Goal: Task Accomplishment & Management: Manage account settings

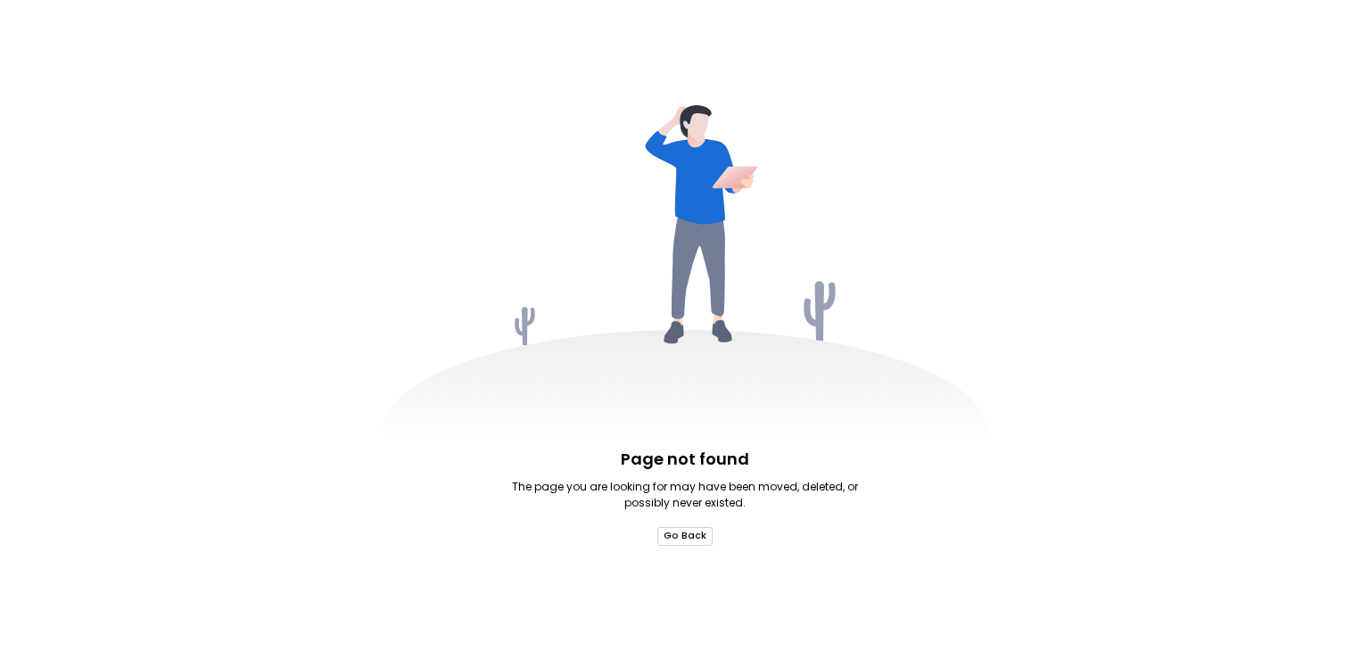
click at [681, 534] on button "Go Back" at bounding box center [684, 536] width 55 height 19
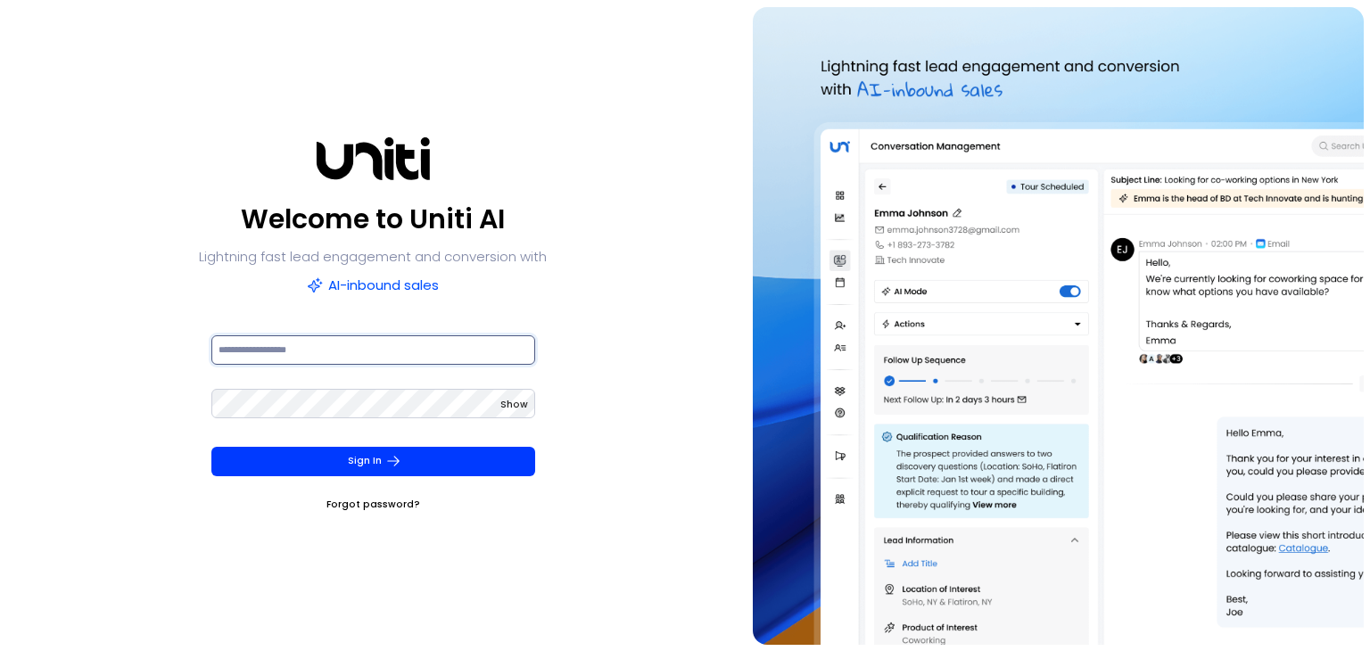
click at [289, 354] on input at bounding box center [373, 349] width 324 height 29
paste input "**********"
click at [216, 348] on input "**********" at bounding box center [373, 349] width 324 height 29
type input "**********"
drag, startPoint x: 315, startPoint y: 354, endPoint x: 178, endPoint y: 351, distance: 136.5
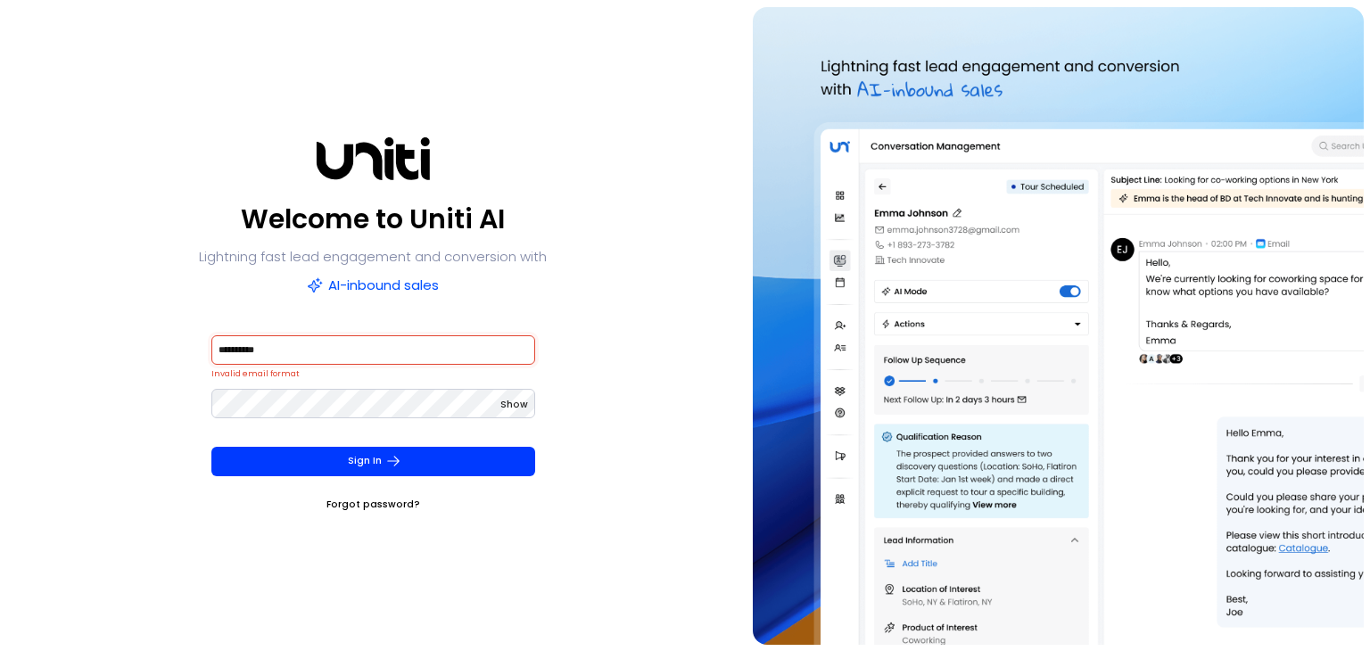
click at [178, 351] on div "**********" at bounding box center [373, 326] width 733 height 638
paste input "**********"
type input "**********"
click at [519, 398] on span "Show" at bounding box center [514, 404] width 28 height 13
click at [257, 348] on input at bounding box center [373, 349] width 324 height 29
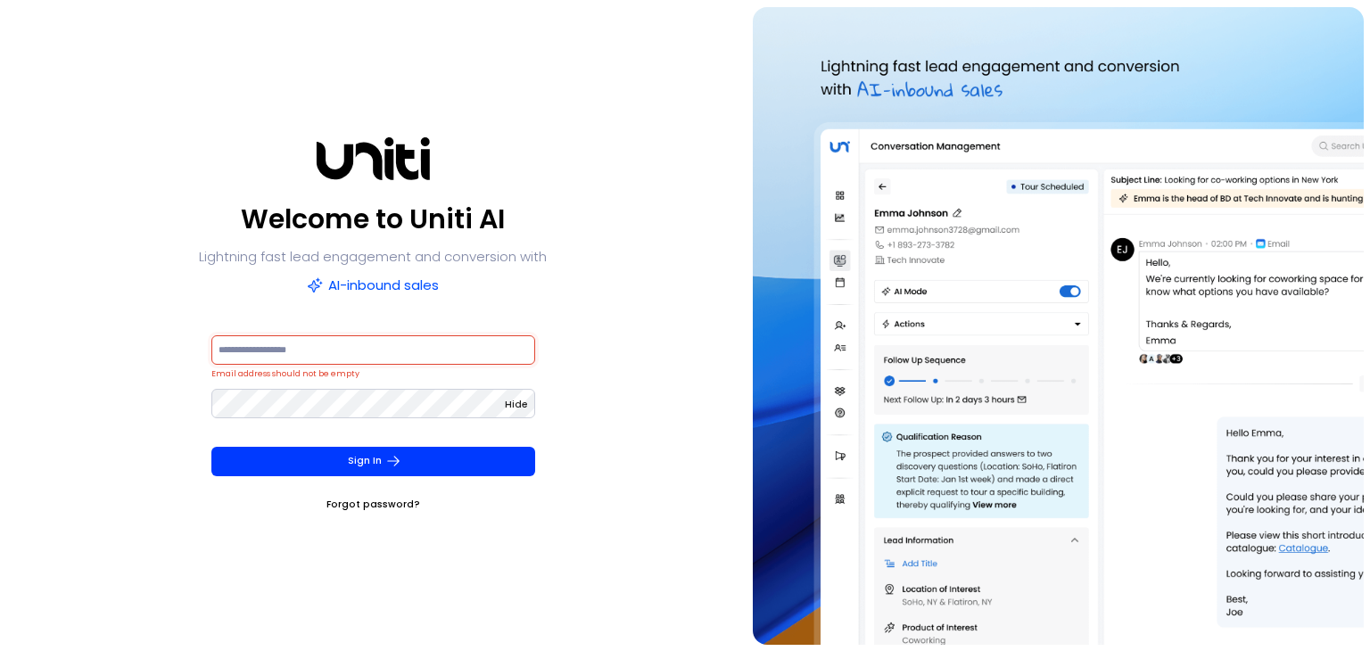
click at [282, 350] on input at bounding box center [373, 349] width 324 height 29
paste input "**********"
type input "**********"
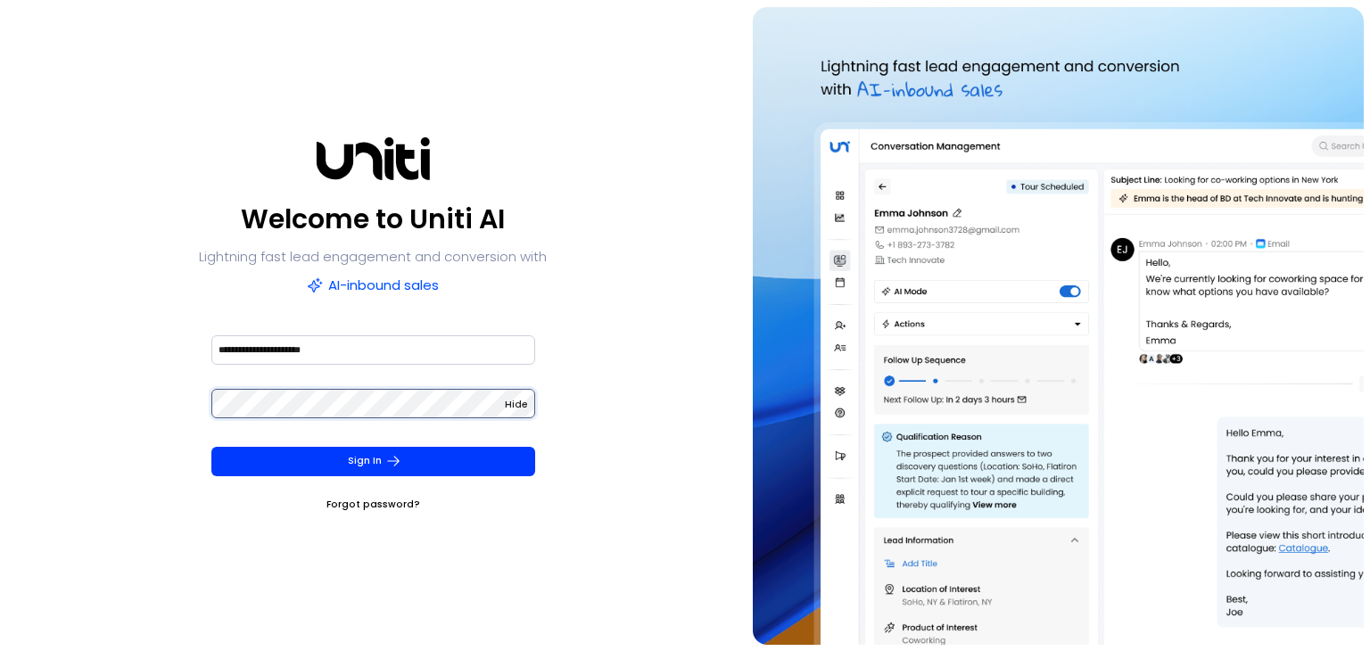
scroll to position [0, 451]
click at [681, 403] on div "**********" at bounding box center [373, 326] width 733 height 638
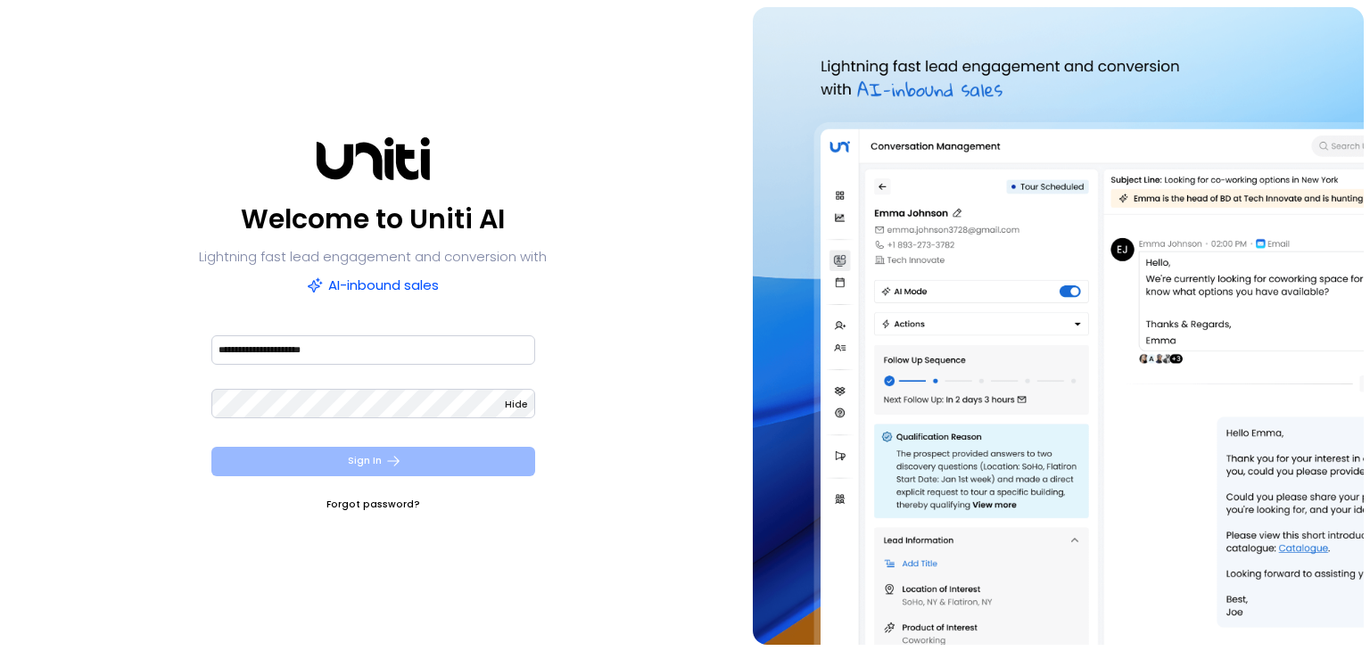
click at [375, 457] on button "Sign In" at bounding box center [373, 461] width 324 height 29
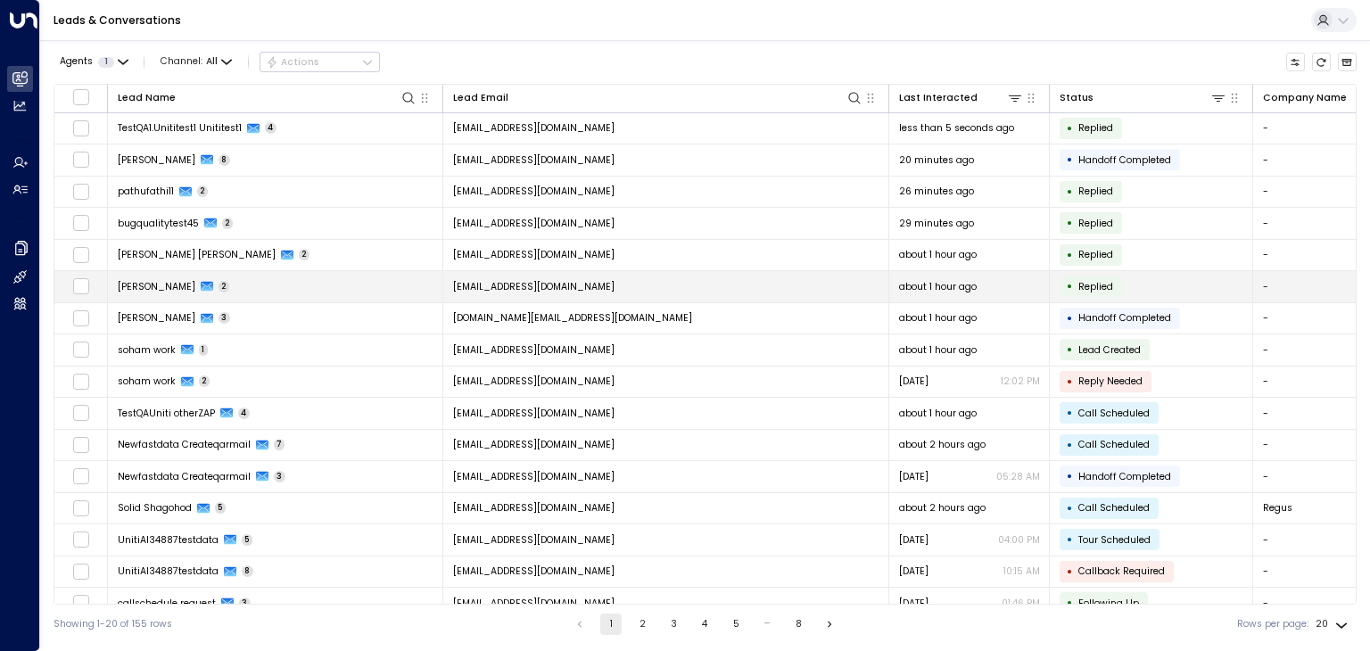
click at [136, 283] on span "[PERSON_NAME]" at bounding box center [157, 286] width 78 height 13
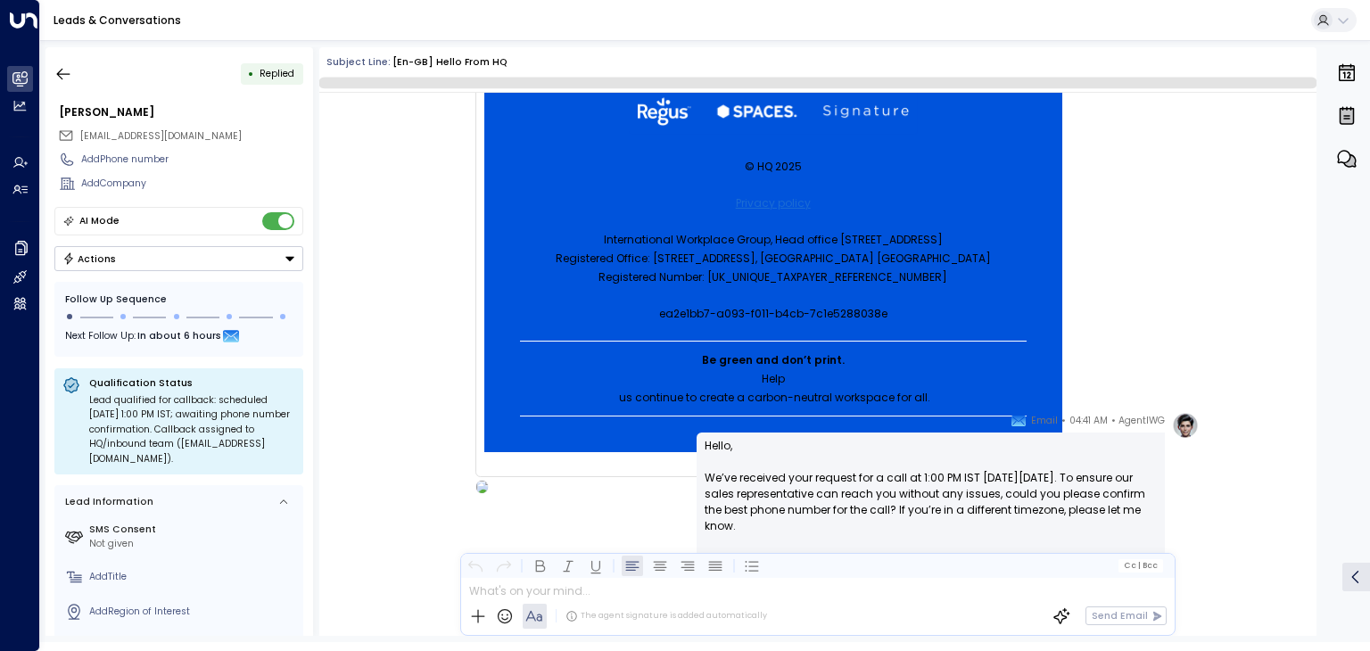
scroll to position [977, 0]
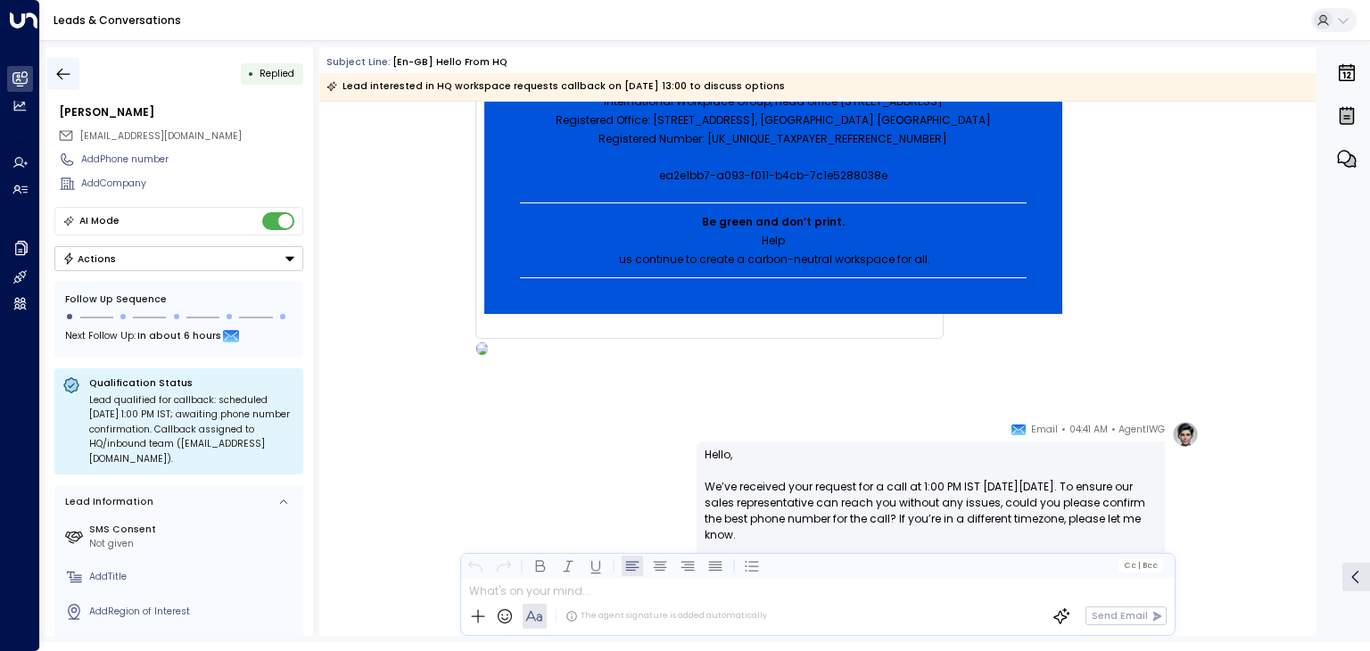
click at [55, 78] on icon "button" at bounding box center [63, 74] width 18 height 18
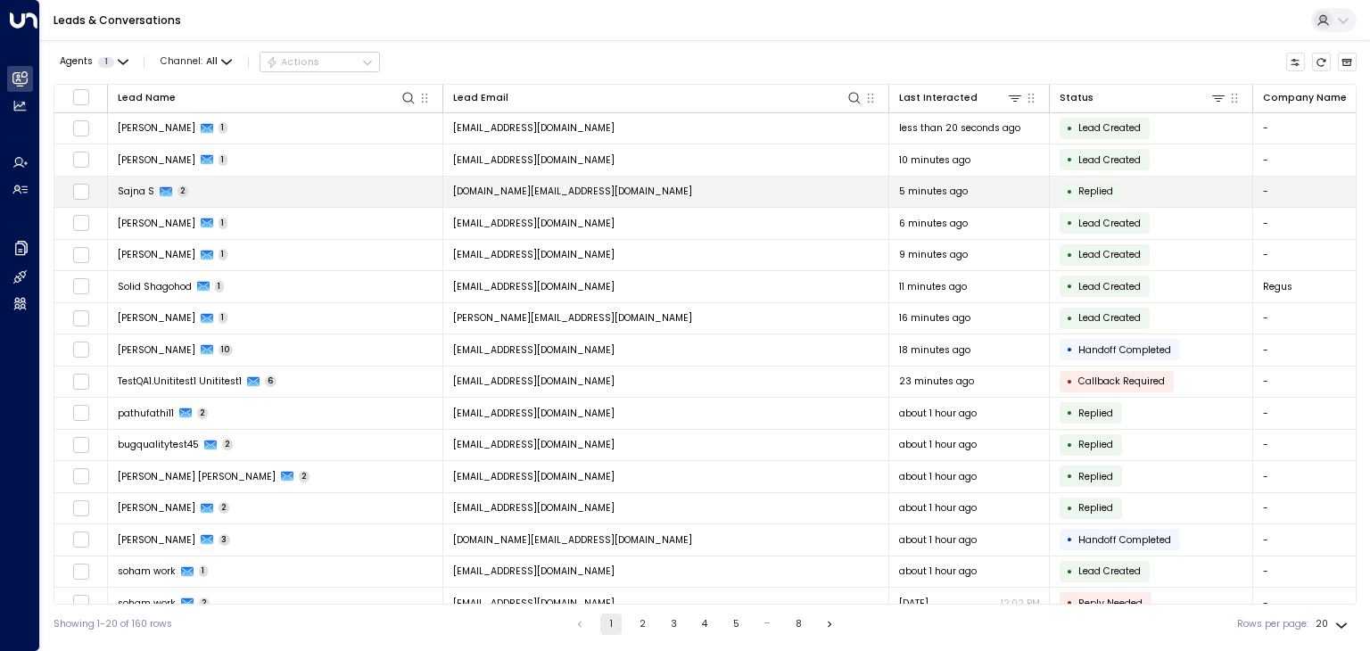
click at [126, 189] on span "Sajna S" at bounding box center [136, 191] width 37 height 13
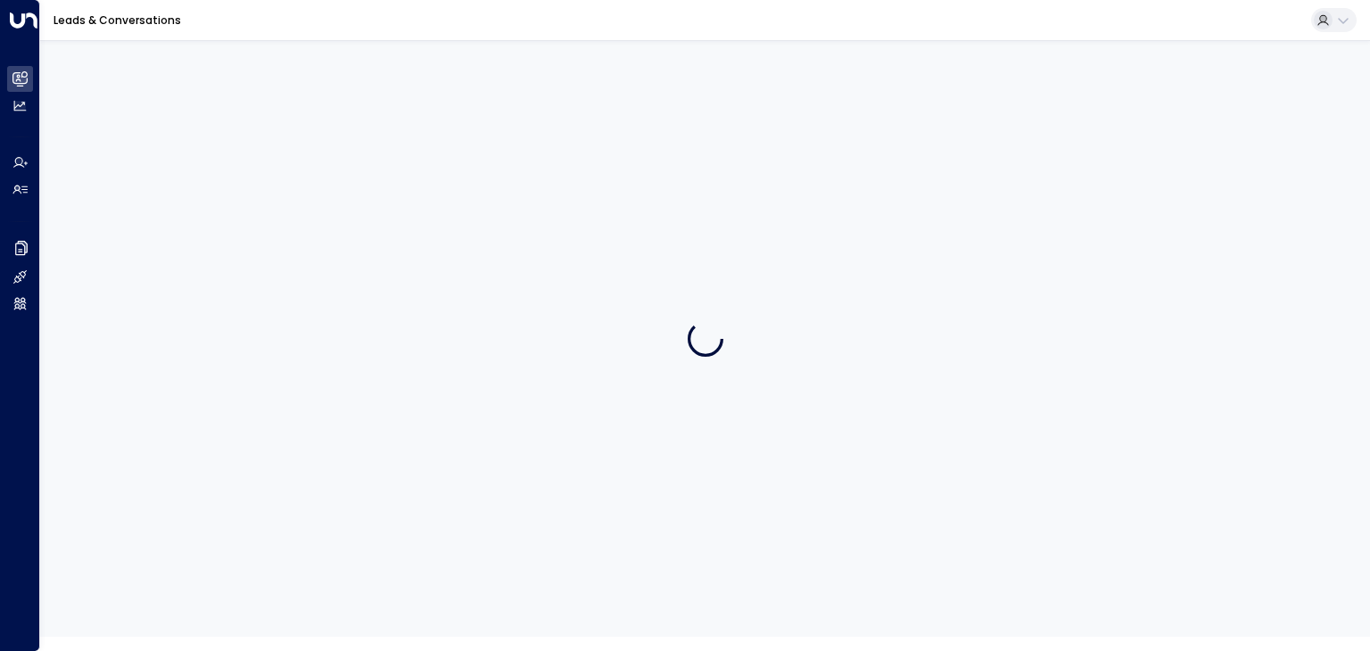
click at [126, 189] on div at bounding box center [705, 338] width 1330 height 597
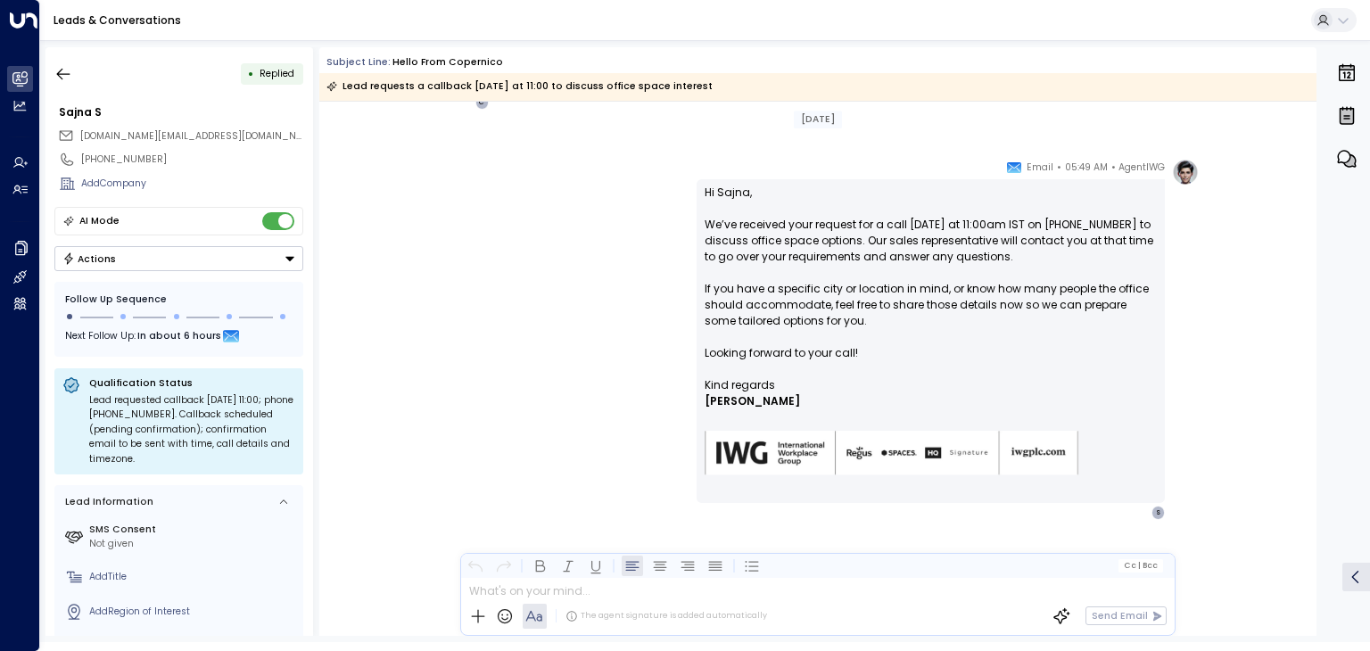
scroll to position [225, 0]
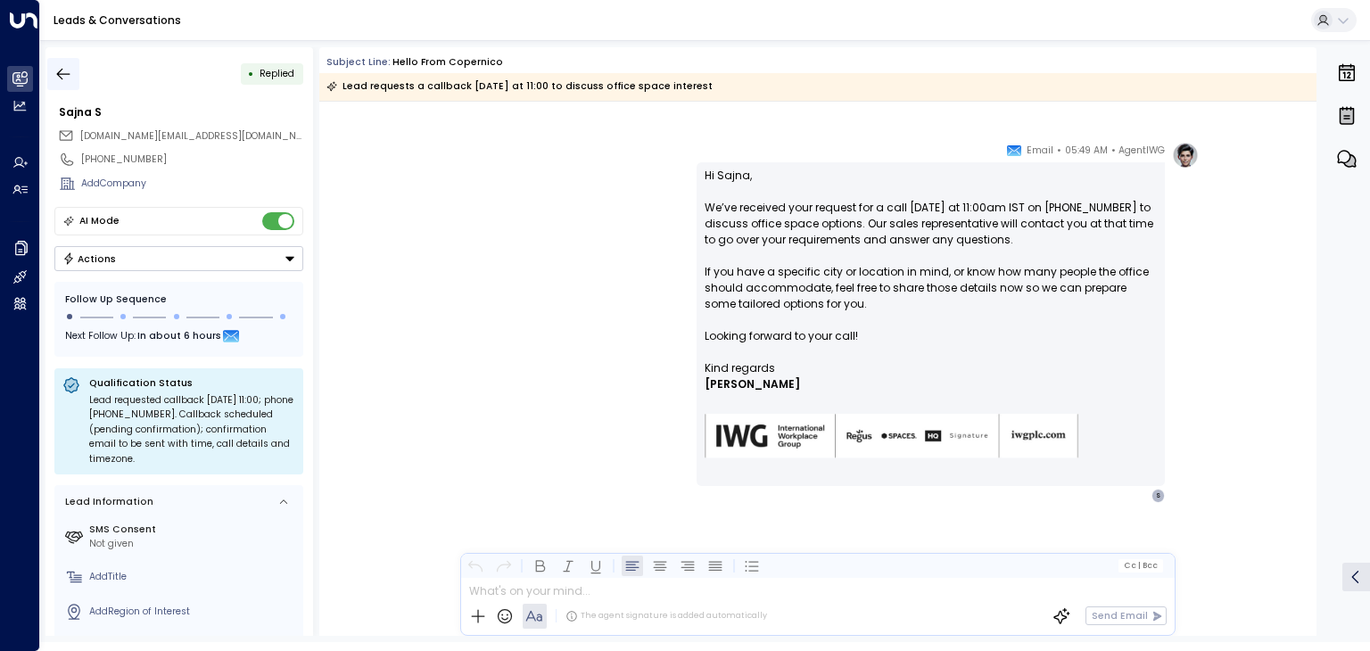
click at [62, 72] on icon "button" at bounding box center [63, 74] width 18 height 18
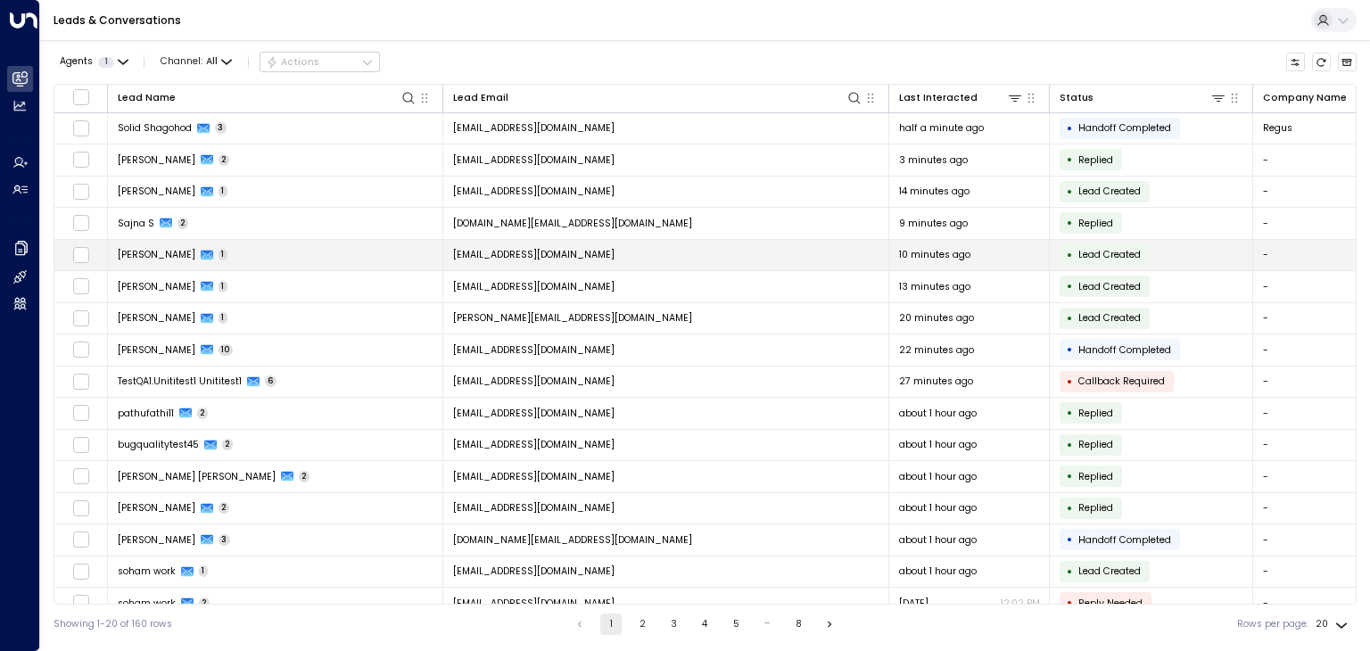
click at [140, 251] on span "[PERSON_NAME]" at bounding box center [157, 254] width 78 height 13
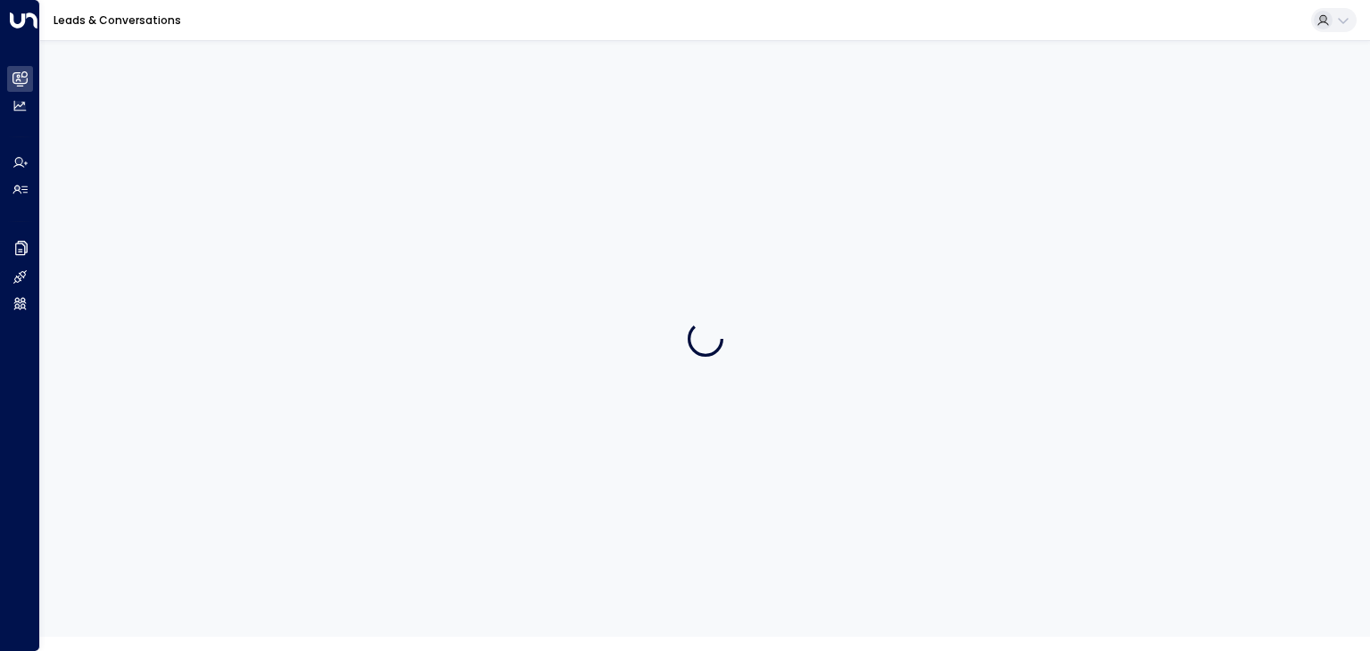
click at [140, 251] on div at bounding box center [705, 338] width 1330 height 597
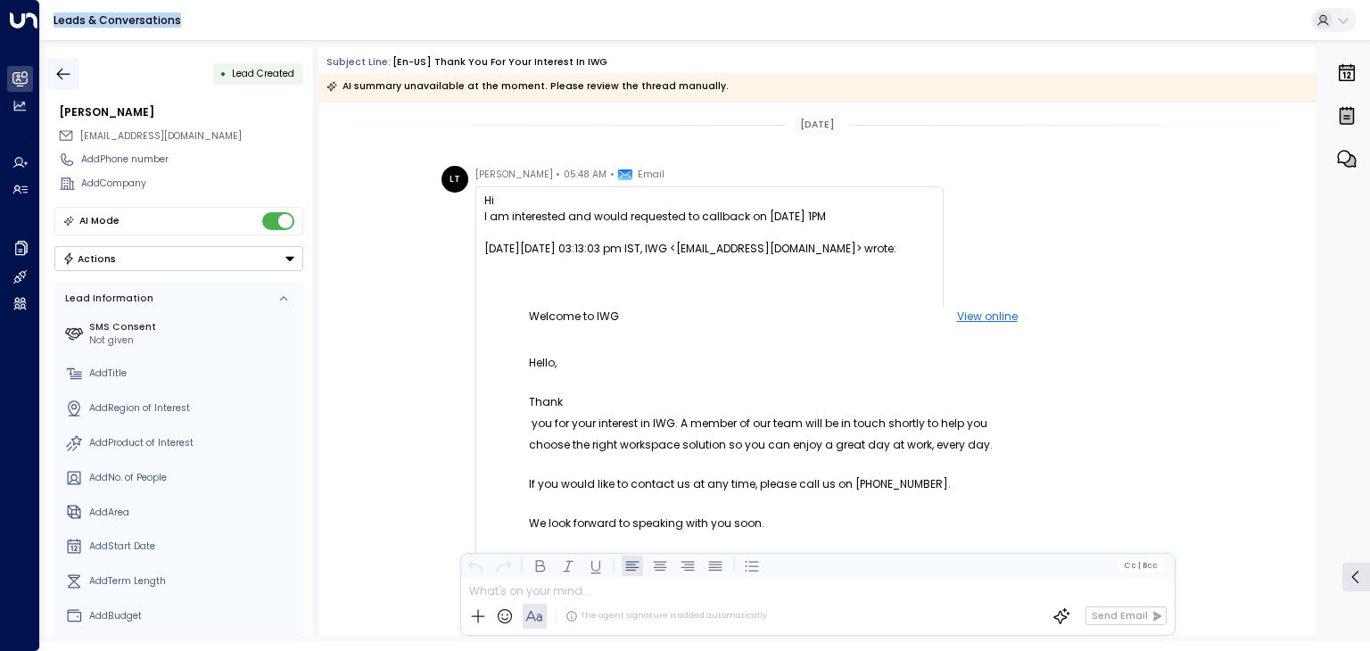
click at [67, 72] on icon "button" at bounding box center [63, 74] width 18 height 18
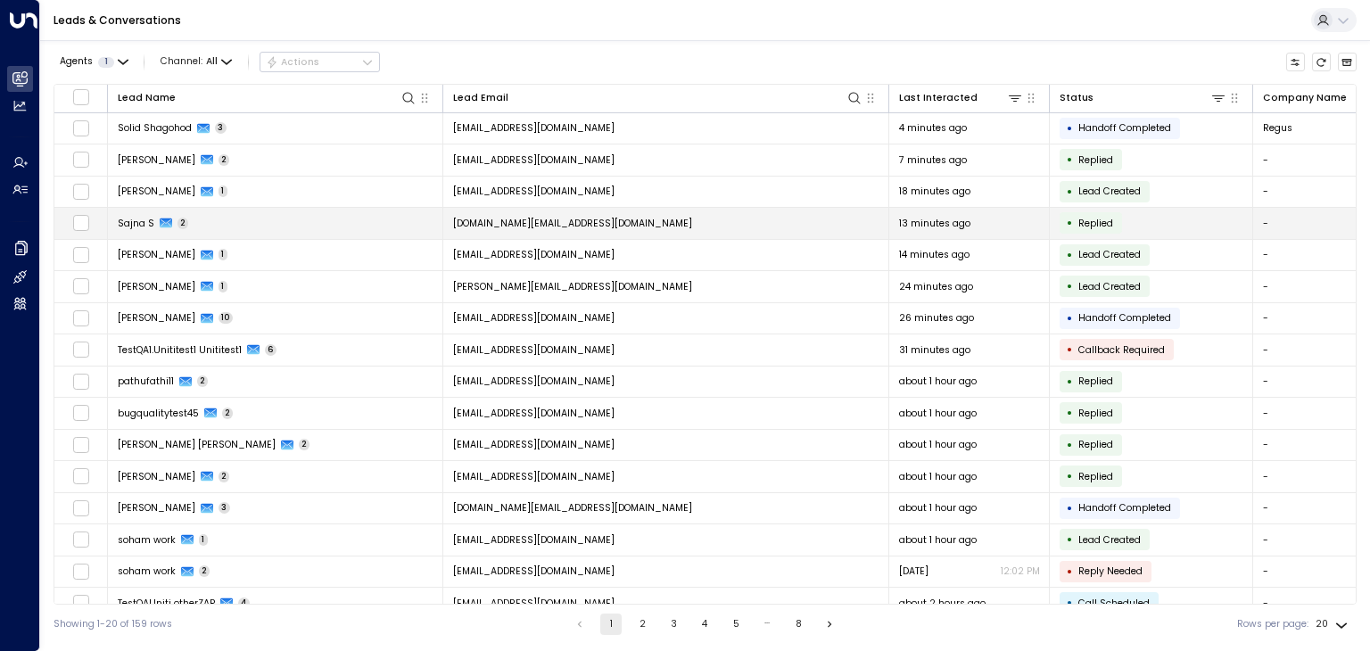
click at [146, 218] on span "Sajna S" at bounding box center [136, 223] width 37 height 13
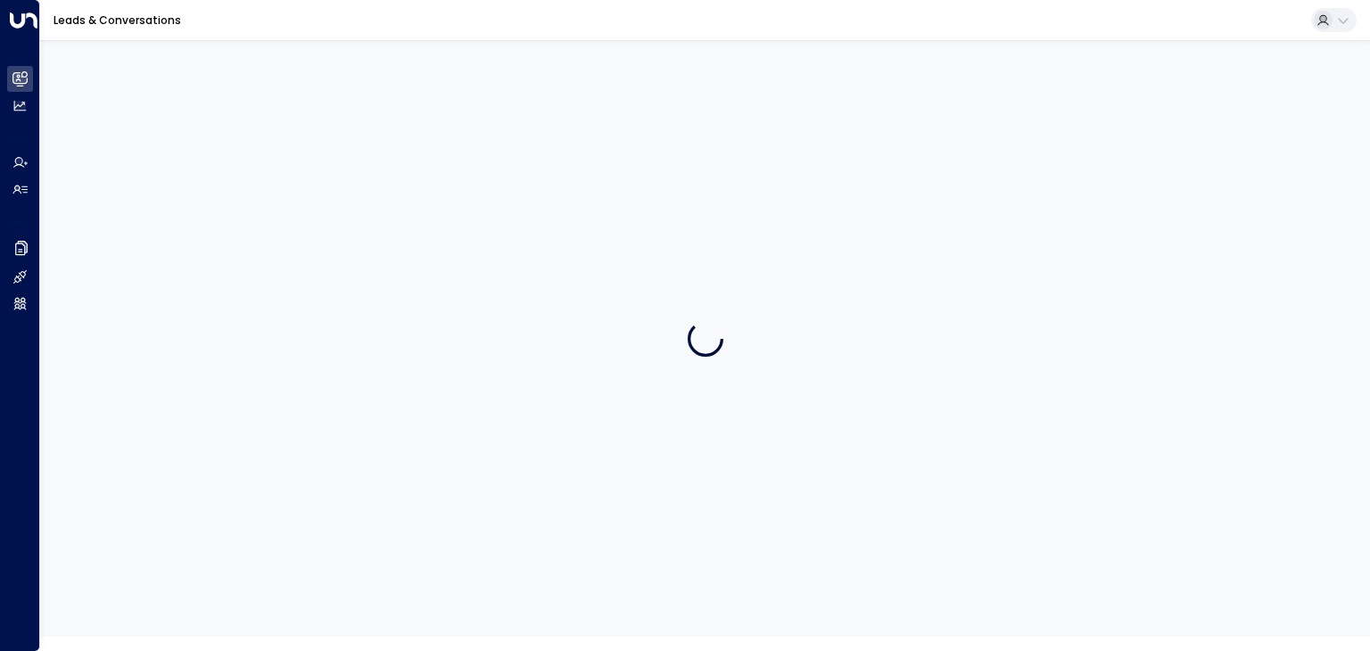
click at [146, 218] on div at bounding box center [705, 338] width 1330 height 597
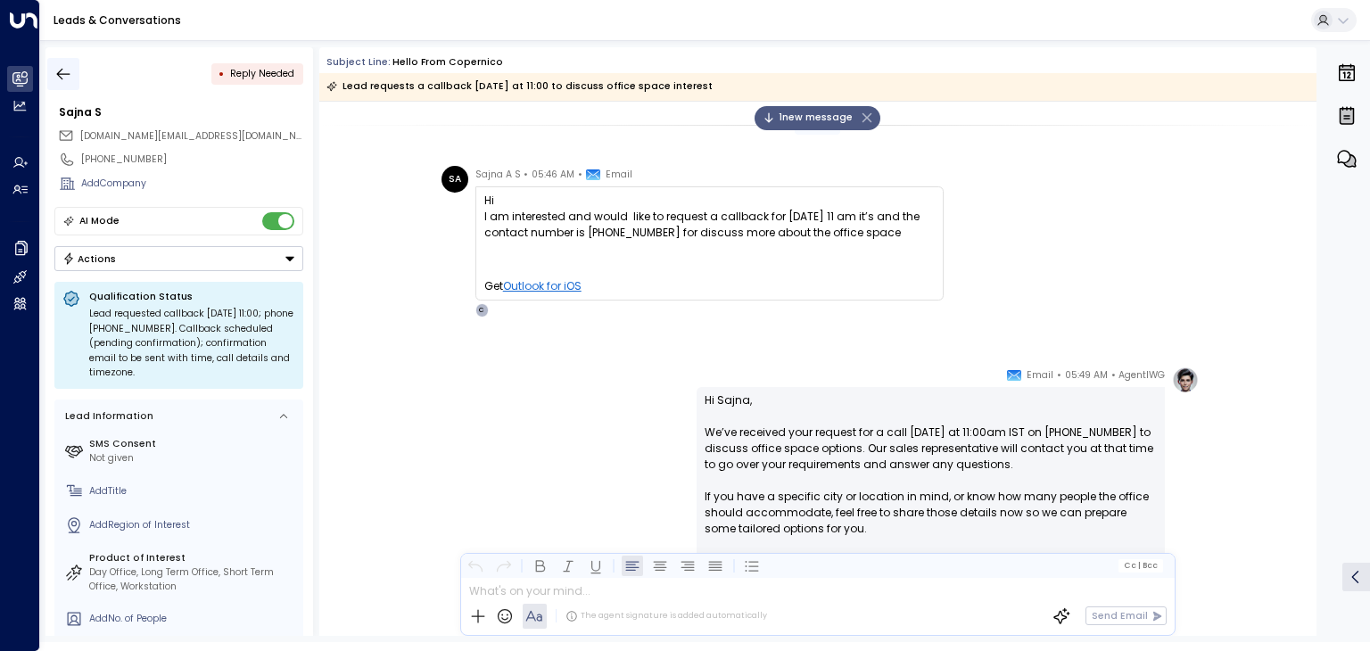
click at [63, 71] on icon "button" at bounding box center [63, 74] width 18 height 18
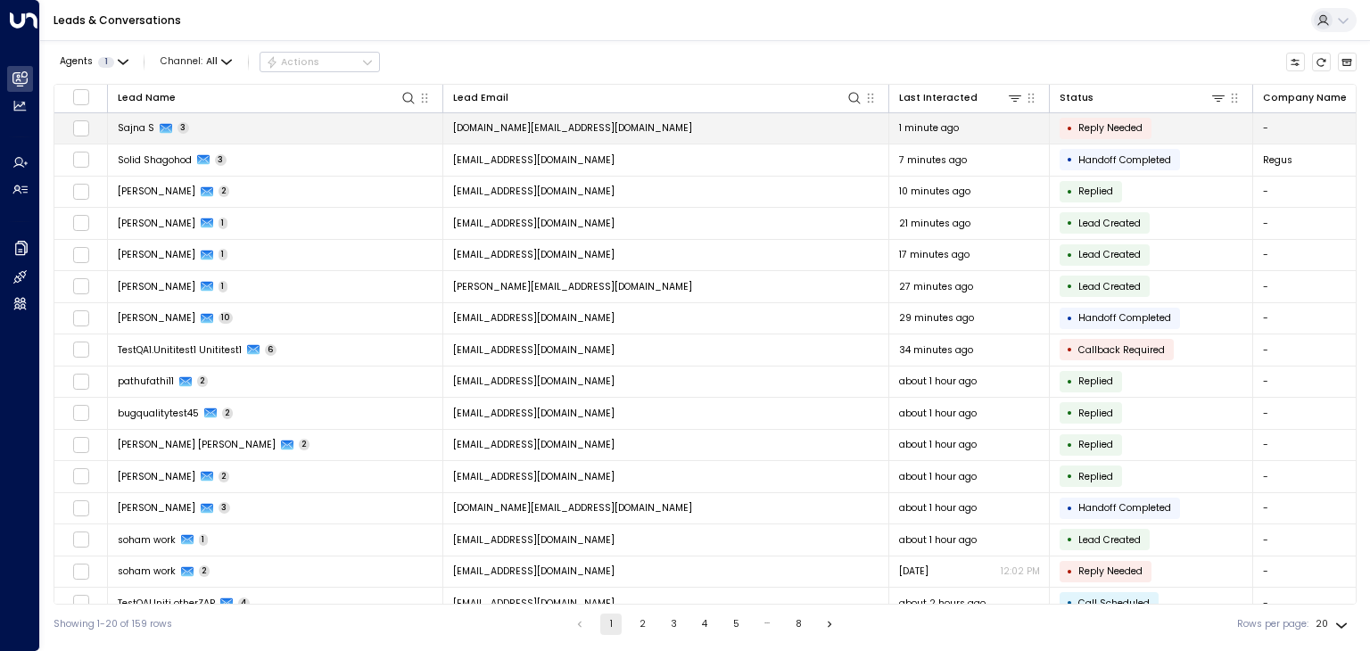
click at [125, 126] on span "Sajna S" at bounding box center [136, 127] width 37 height 13
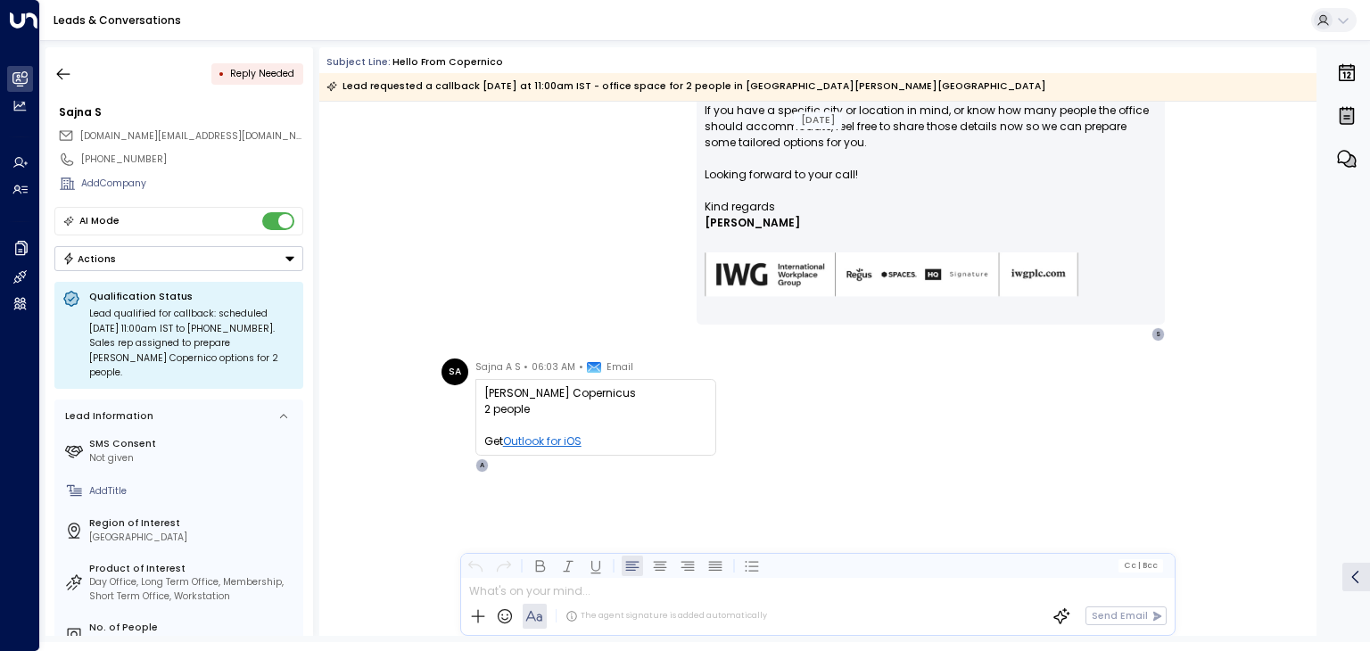
scroll to position [389, 0]
click at [68, 74] on icon "button" at bounding box center [63, 74] width 18 height 18
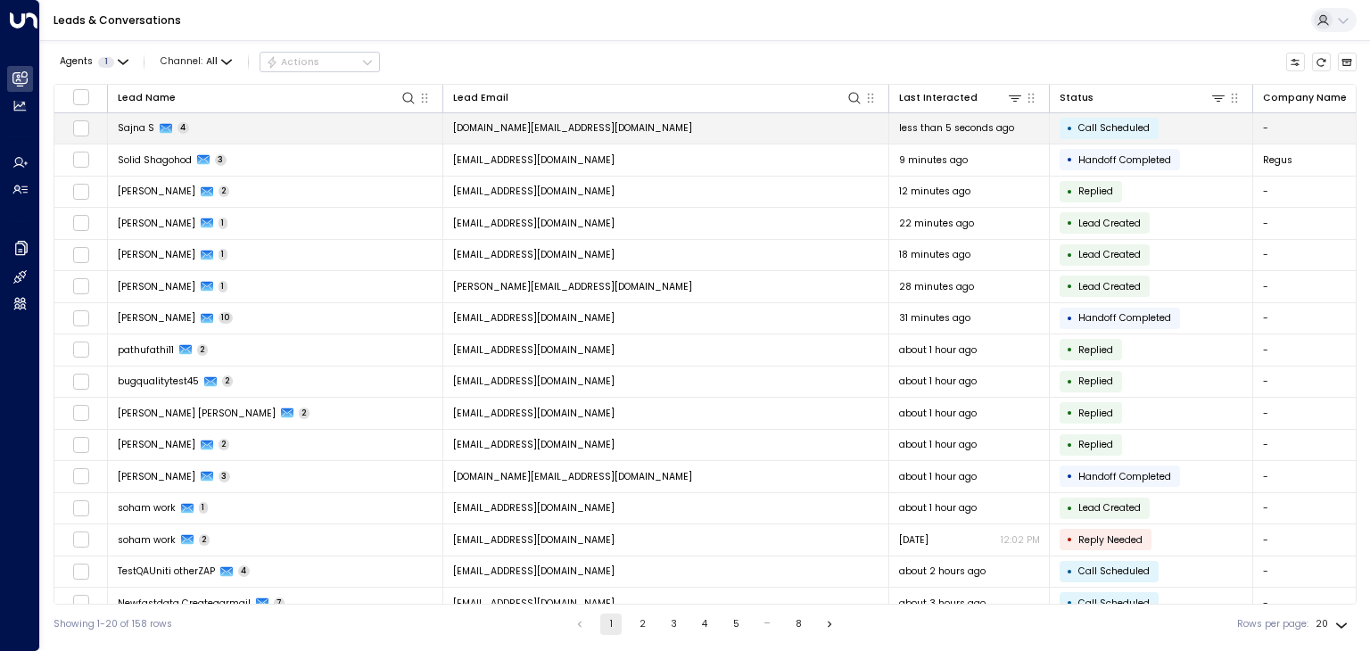
click at [143, 129] on span "Sajna S" at bounding box center [136, 127] width 37 height 13
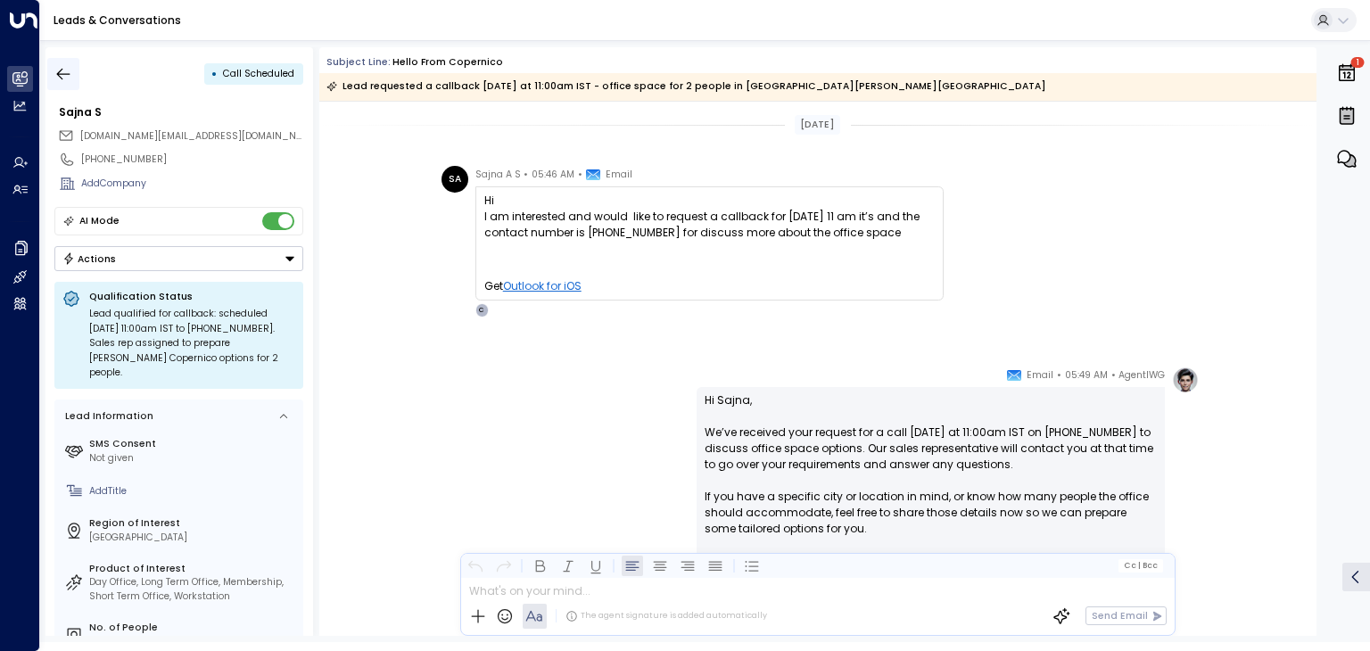
click at [53, 70] on button "button" at bounding box center [63, 74] width 32 height 32
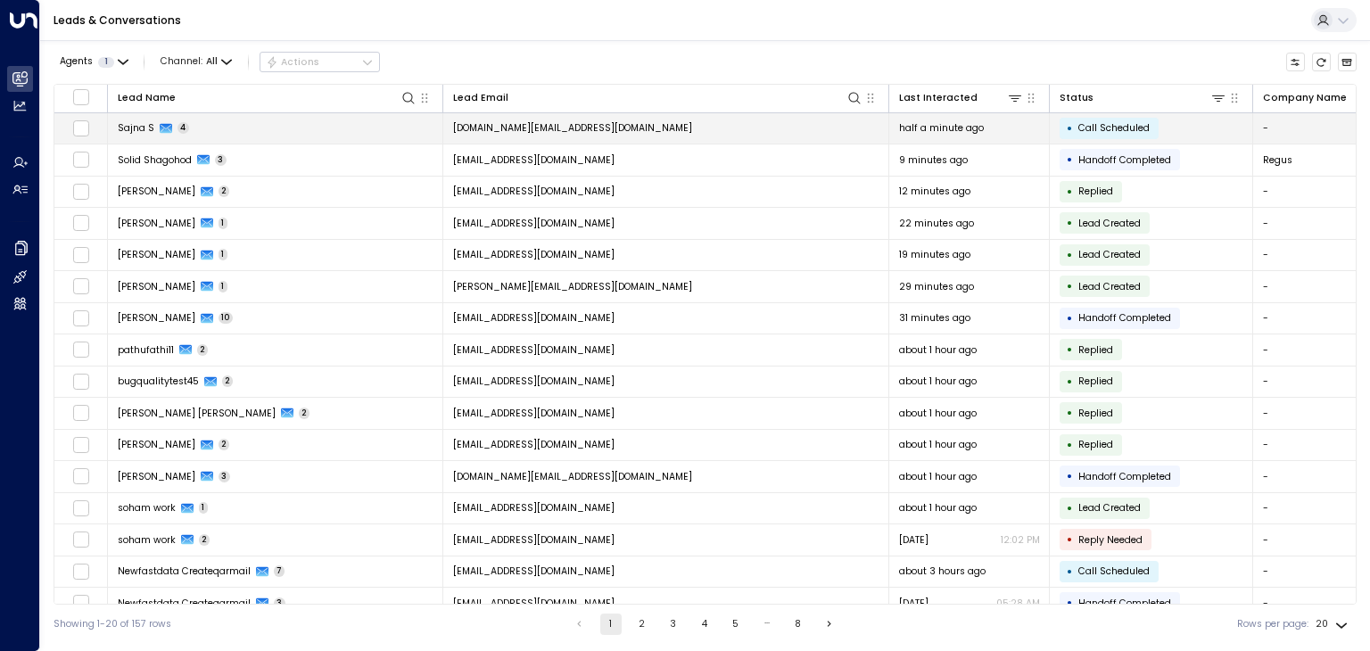
click at [134, 129] on span "Sajna S" at bounding box center [136, 127] width 37 height 13
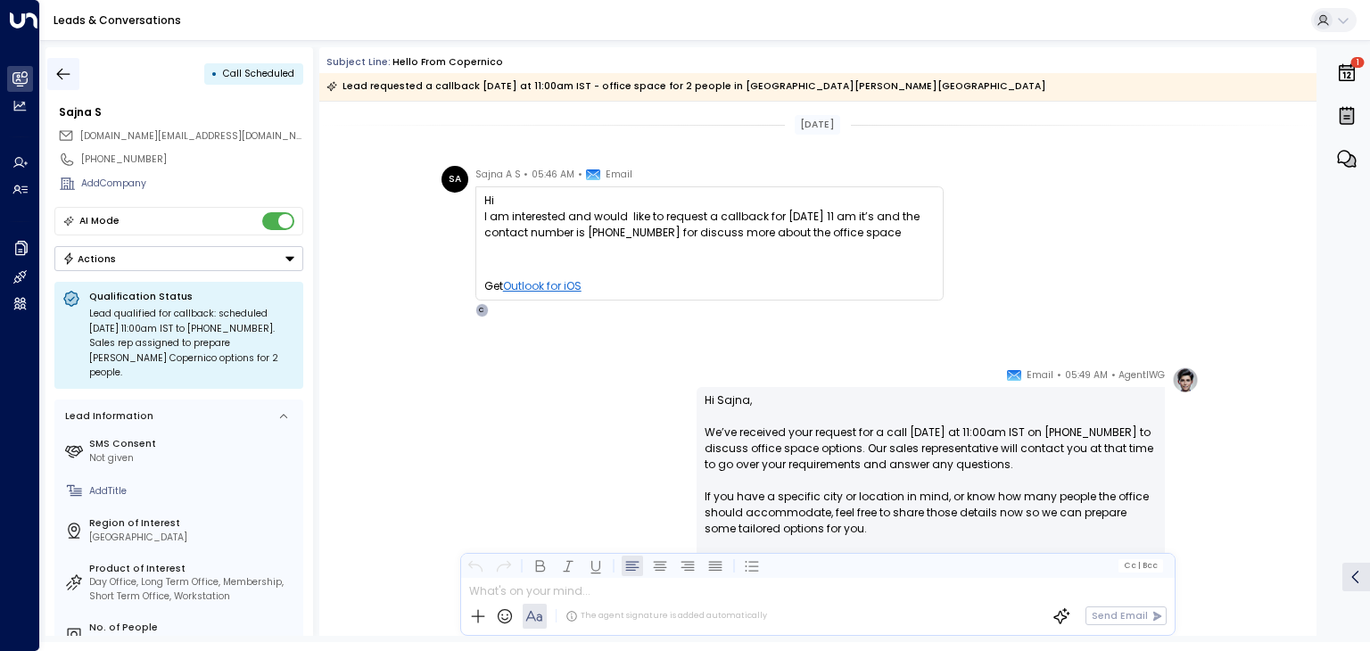
click at [63, 75] on icon "button" at bounding box center [63, 74] width 18 height 18
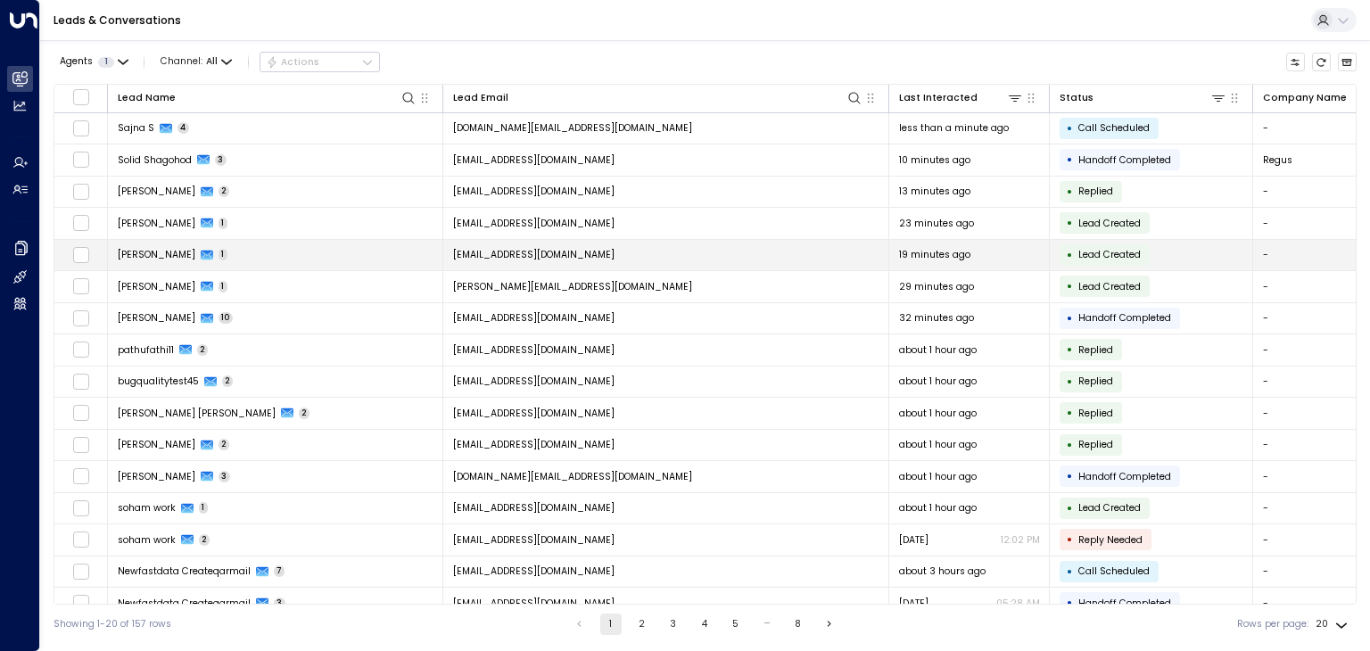
click at [150, 251] on span "[PERSON_NAME]" at bounding box center [157, 254] width 78 height 13
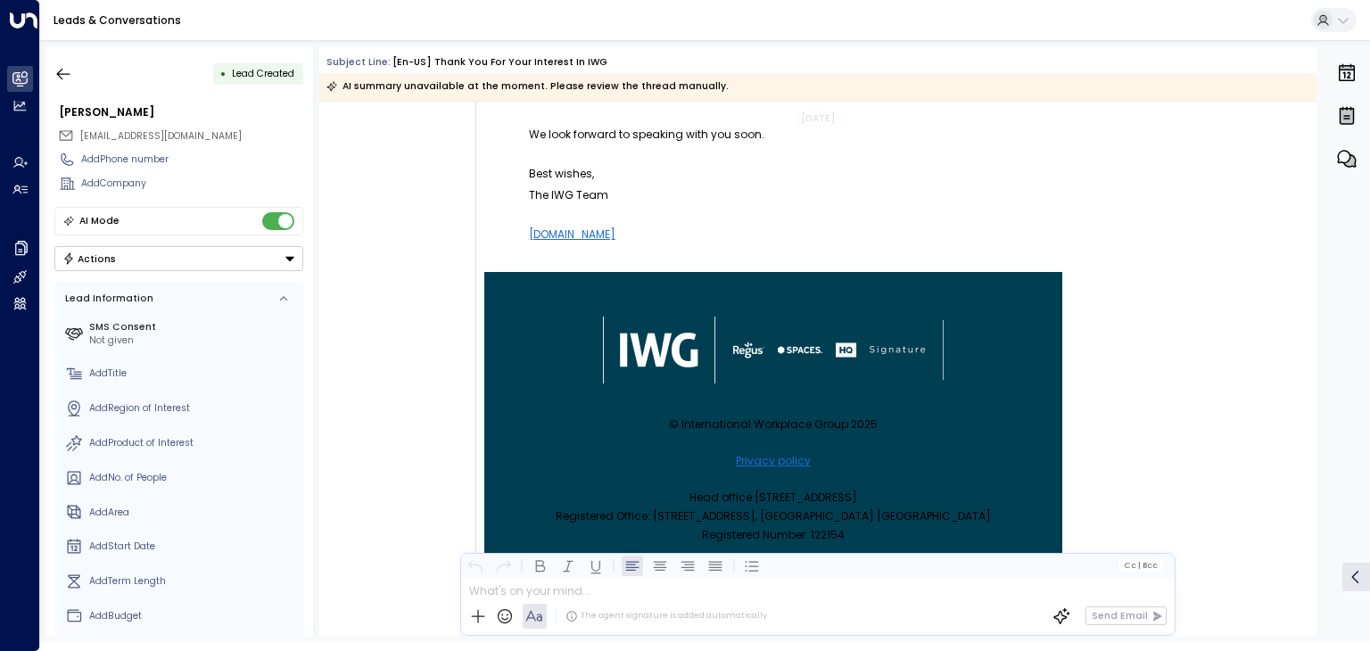
scroll to position [535, 0]
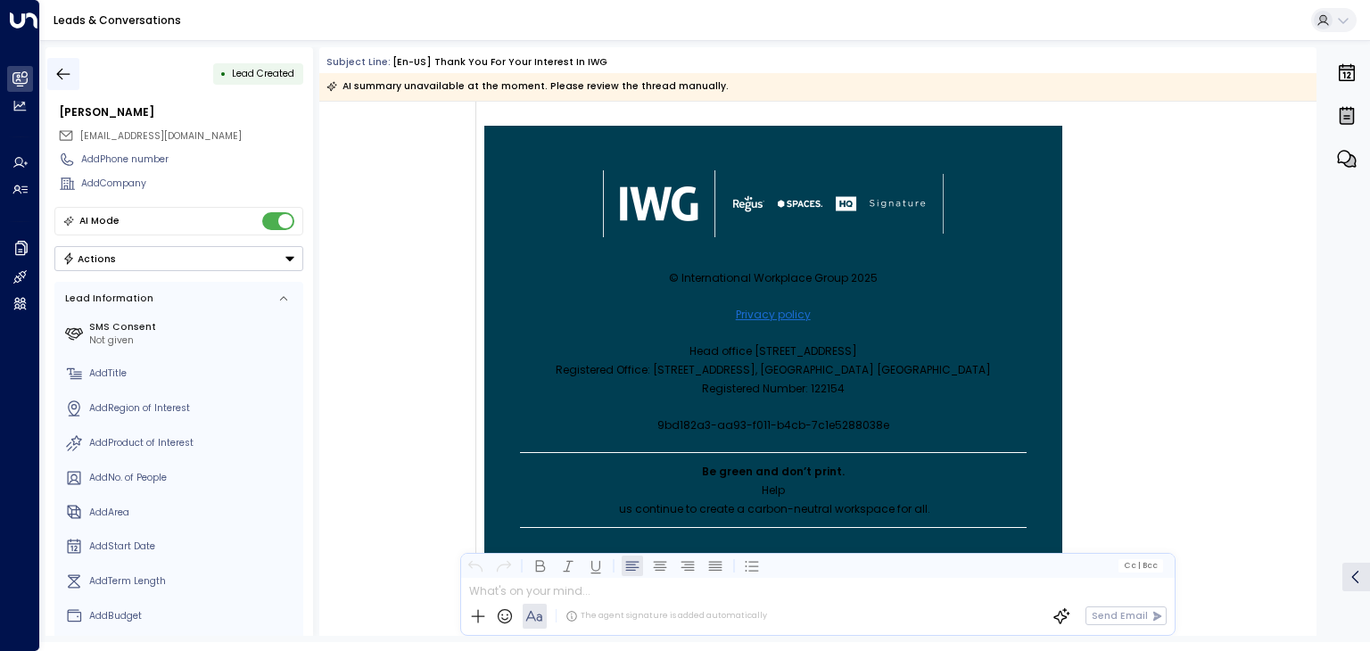
click at [65, 73] on icon "button" at bounding box center [63, 74] width 13 height 12
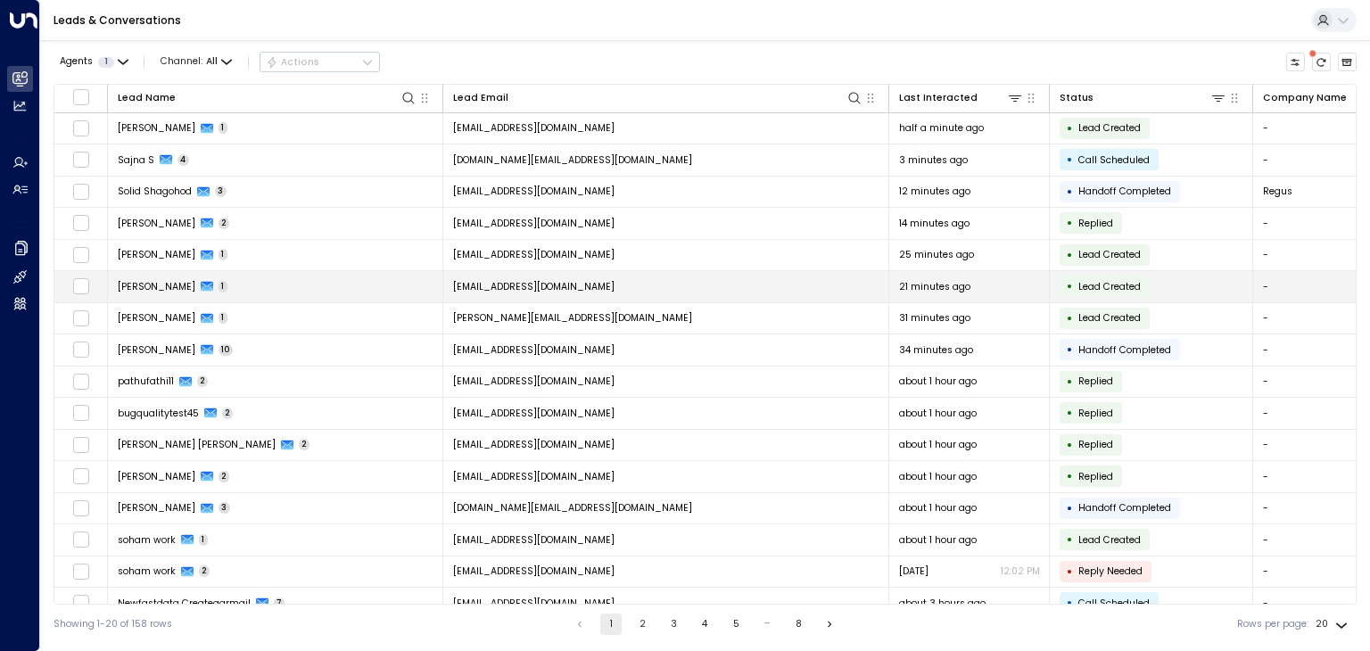
click at [156, 277] on td "Leela Thomas 1" at bounding box center [275, 286] width 335 height 31
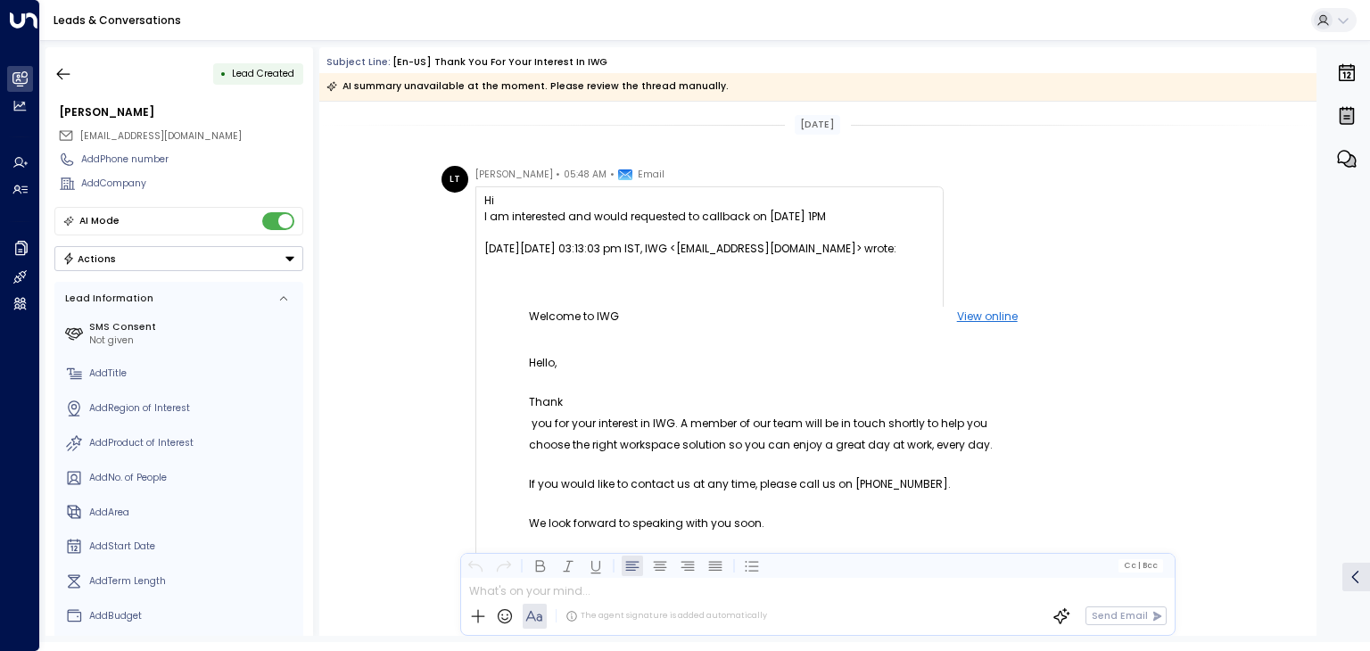
copy div "I am interested and would requested to callback on 18 September 2025 at 1PM"
drag, startPoint x: 864, startPoint y: 222, endPoint x: 482, endPoint y: 222, distance: 381.7
click at [484, 222] on div "I am interested and would requested to callback on 18 September 2025 at 1PM" at bounding box center [709, 217] width 450 height 16
click at [64, 72] on icon "button" at bounding box center [63, 74] width 18 height 18
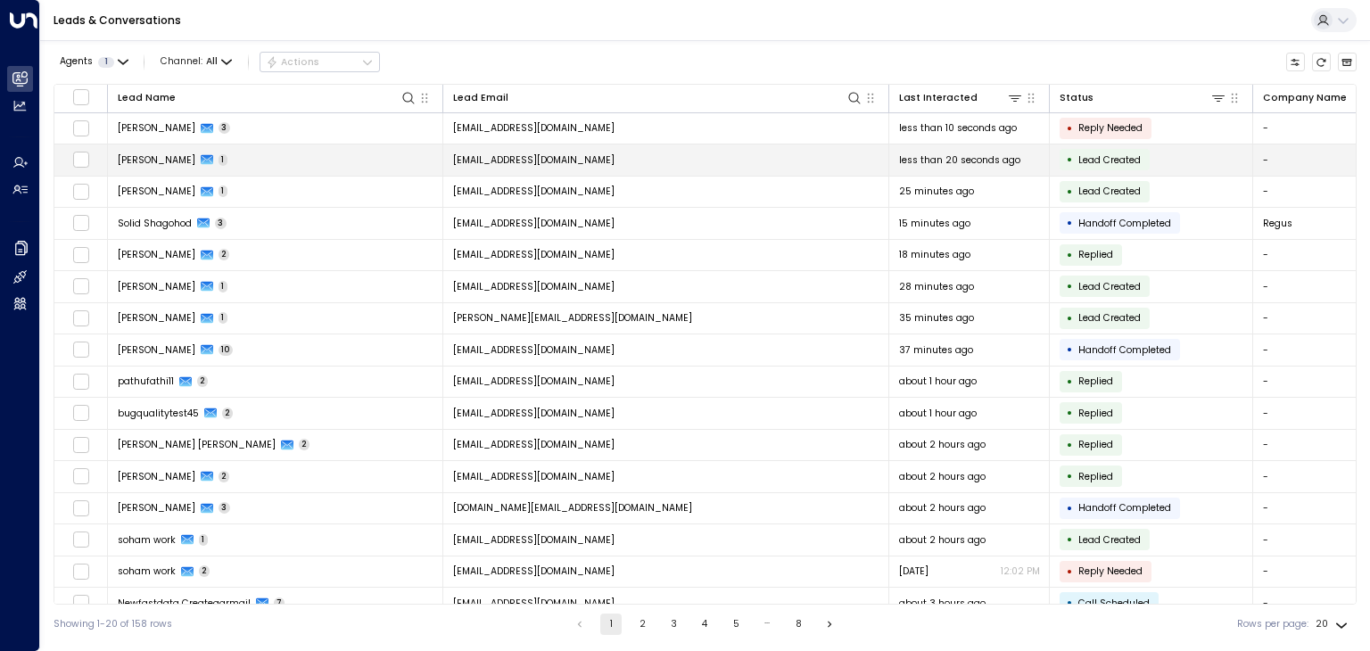
click at [136, 160] on span "[PERSON_NAME]" at bounding box center [157, 159] width 78 height 13
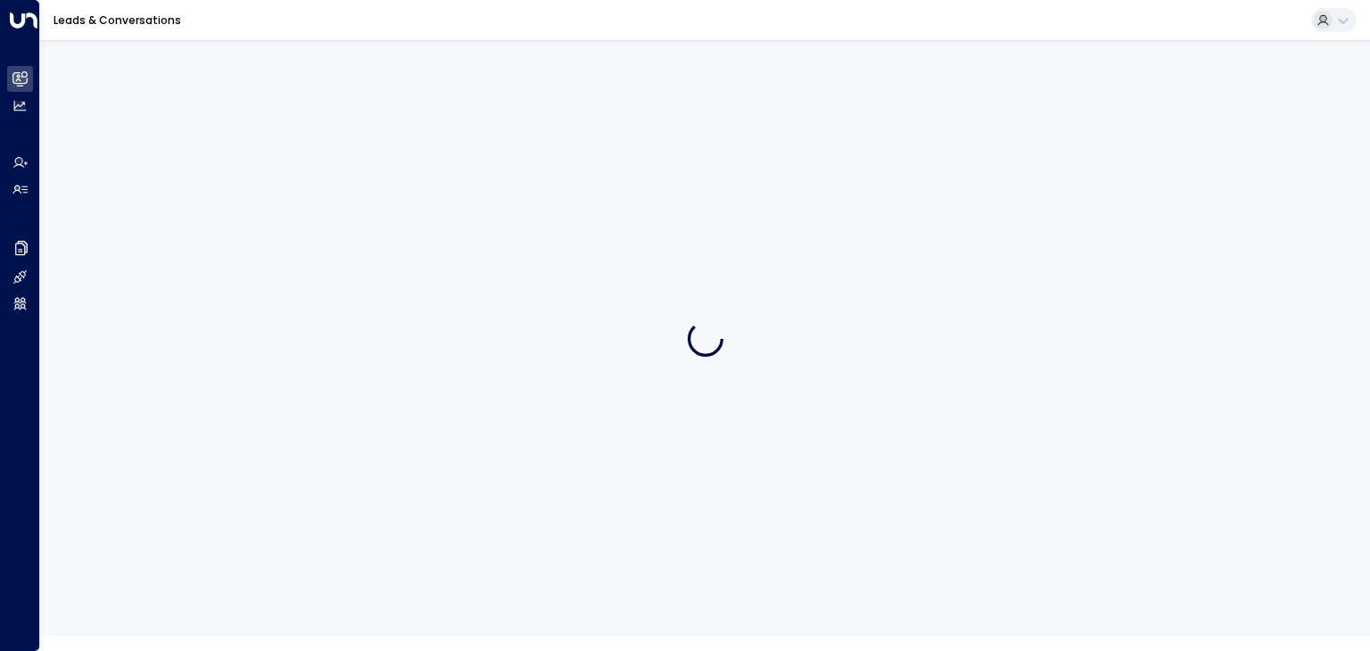
click at [136, 160] on div at bounding box center [705, 338] width 1330 height 597
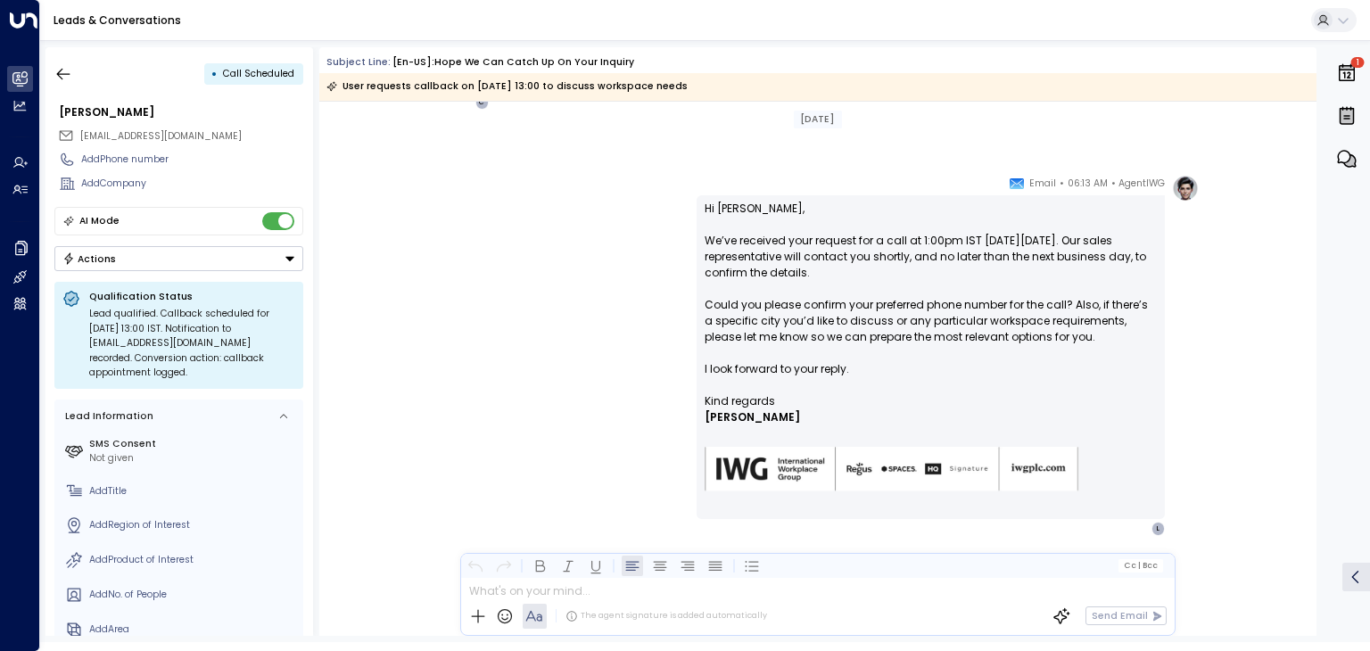
scroll to position [1253, 0]
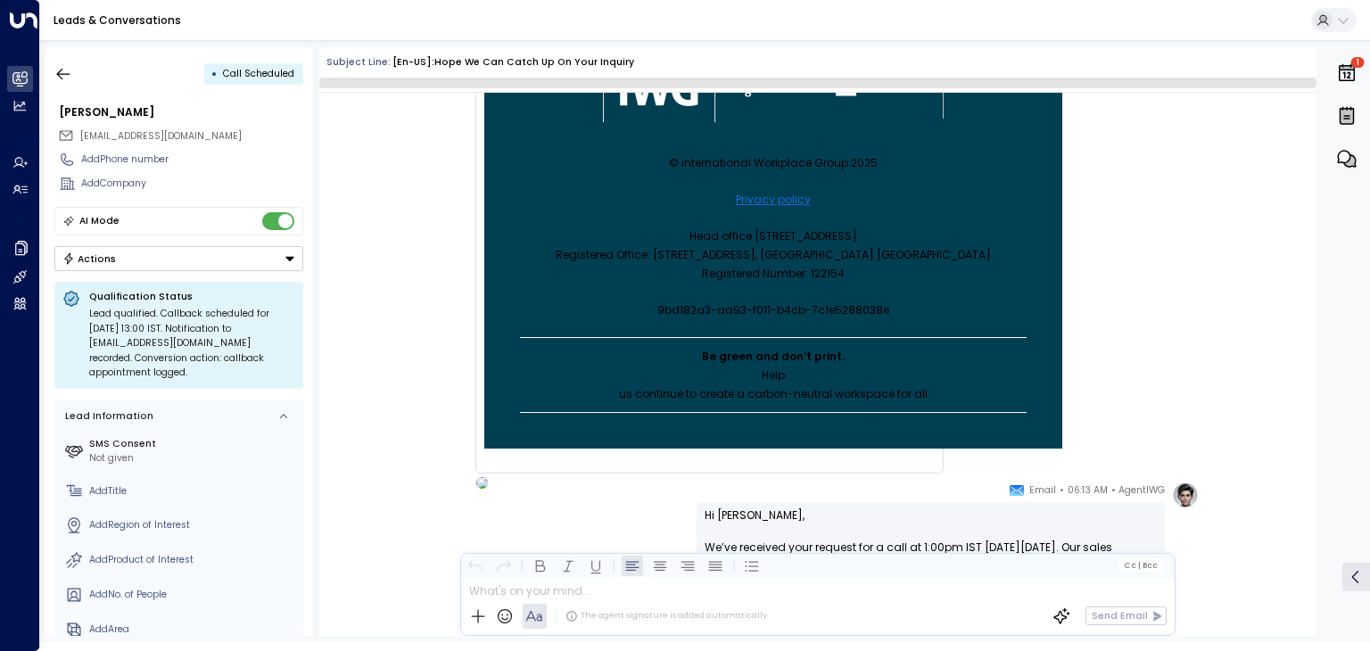
scroll to position [904, 0]
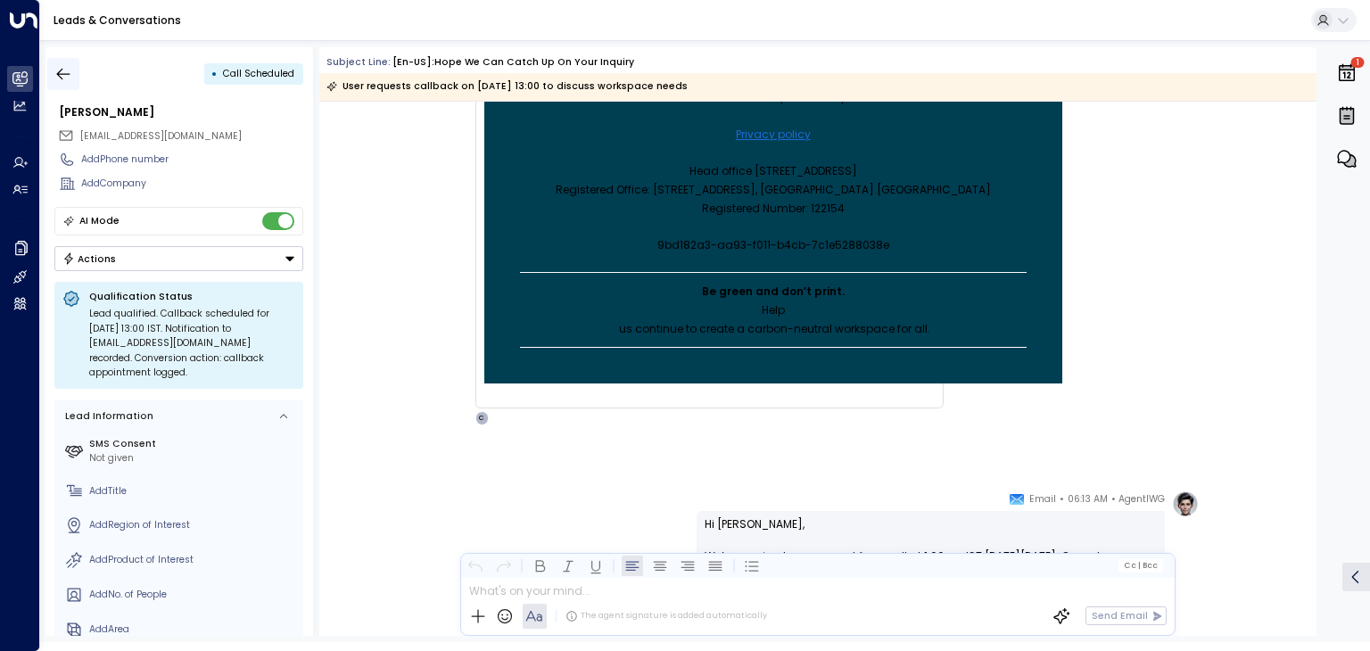
click at [63, 75] on icon "button" at bounding box center [63, 74] width 18 height 18
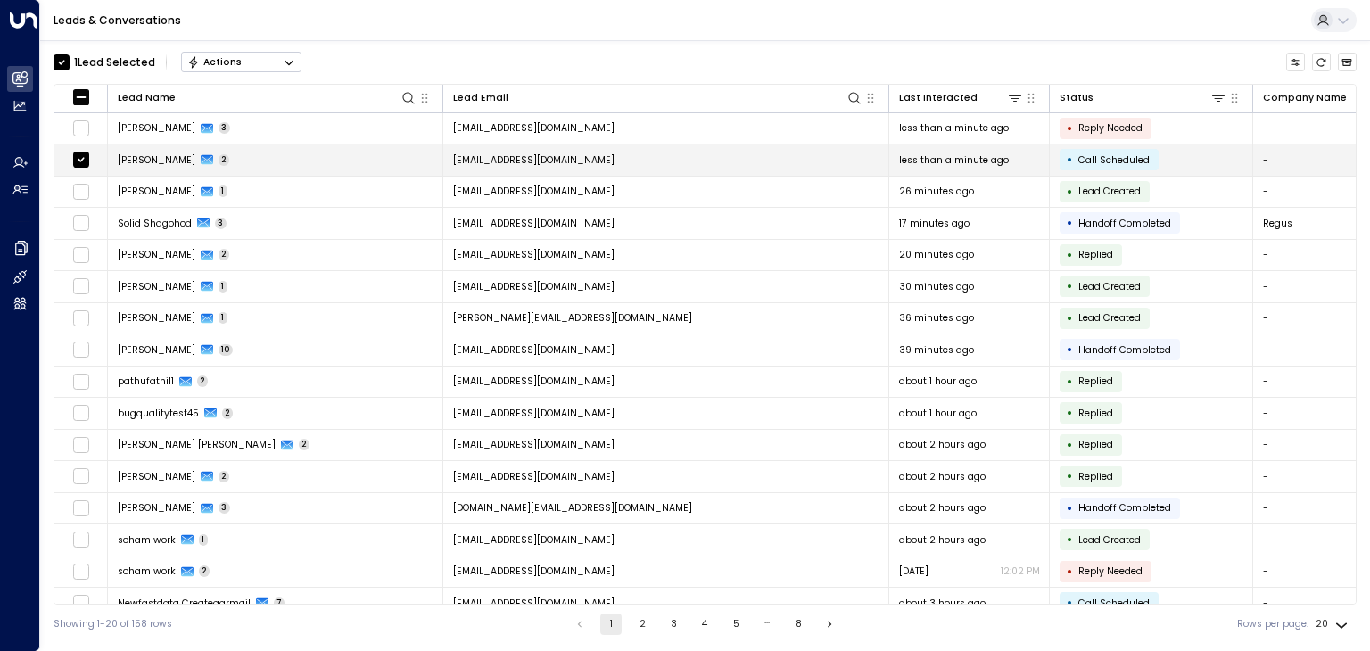
click at [142, 157] on span "[PERSON_NAME]" at bounding box center [157, 159] width 78 height 13
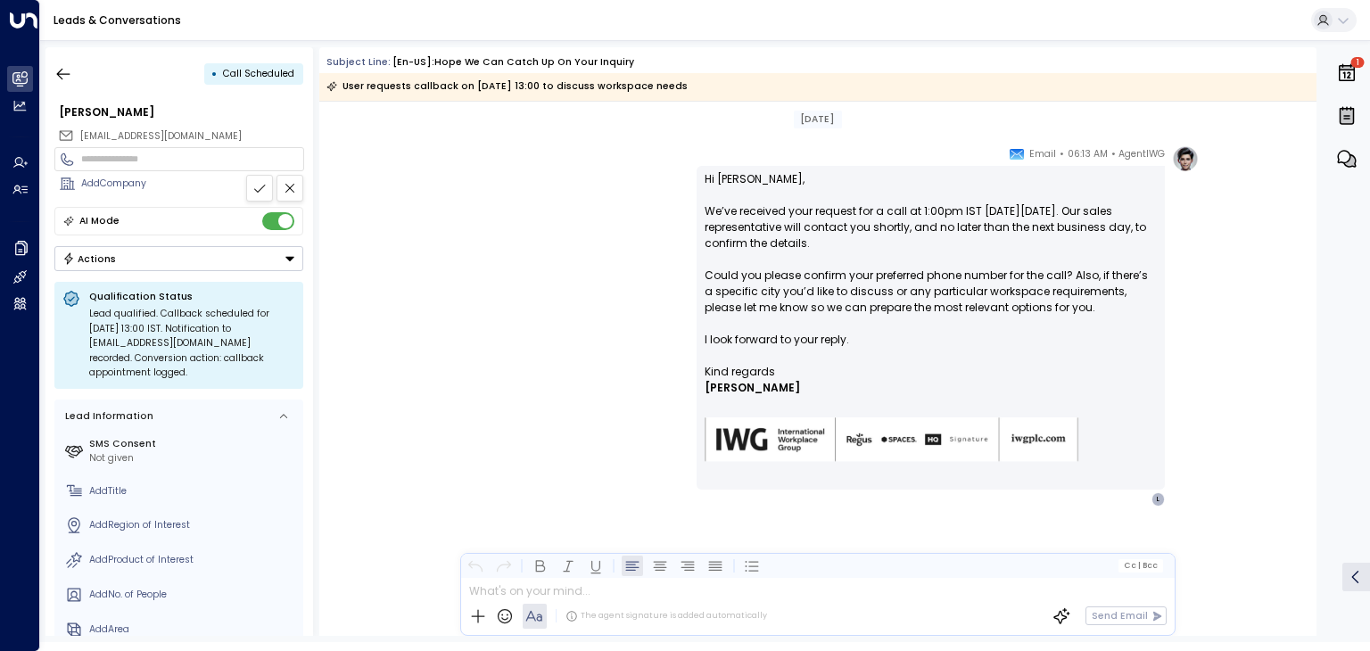
scroll to position [1253, 0]
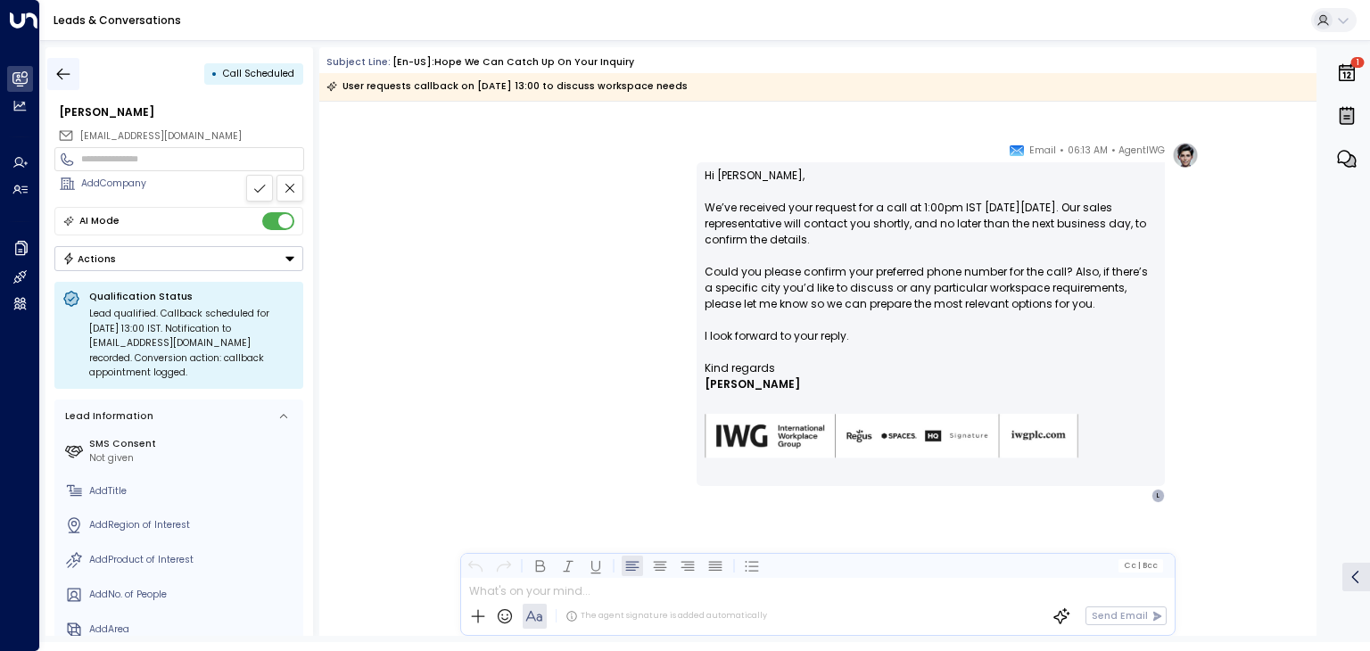
click at [54, 78] on icon "button" at bounding box center [63, 74] width 18 height 18
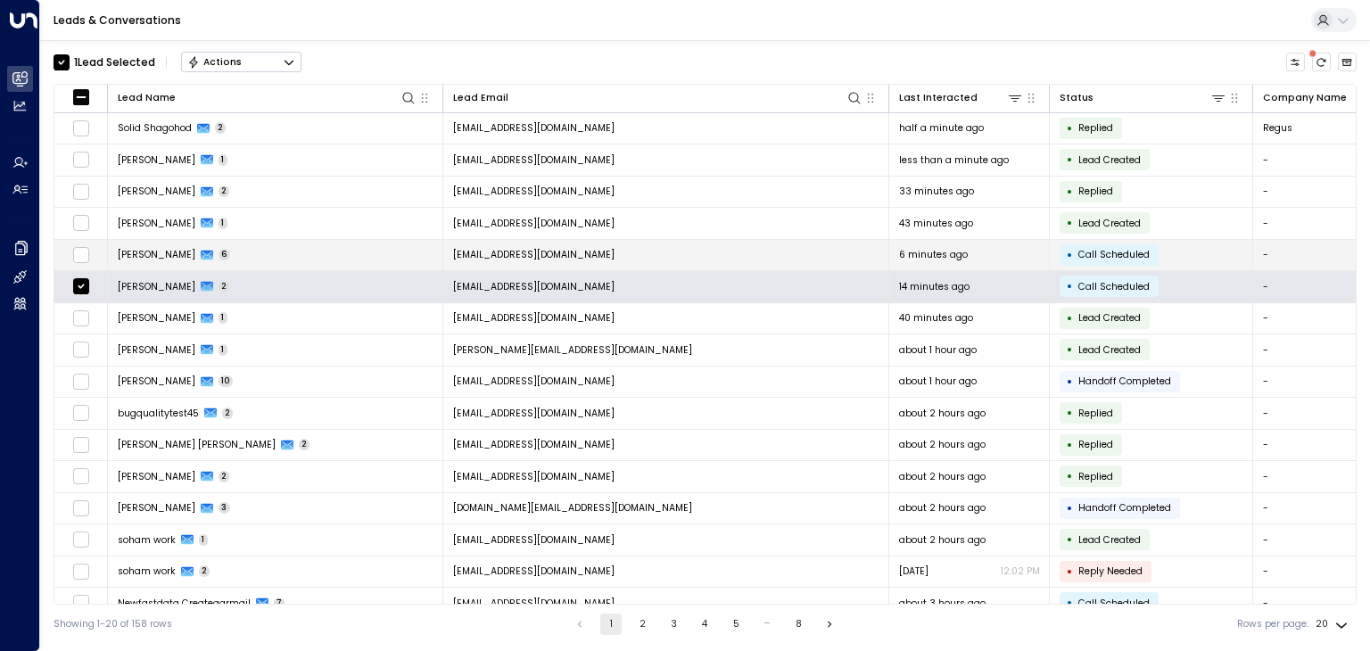
click at [144, 256] on span "[PERSON_NAME]" at bounding box center [157, 254] width 78 height 13
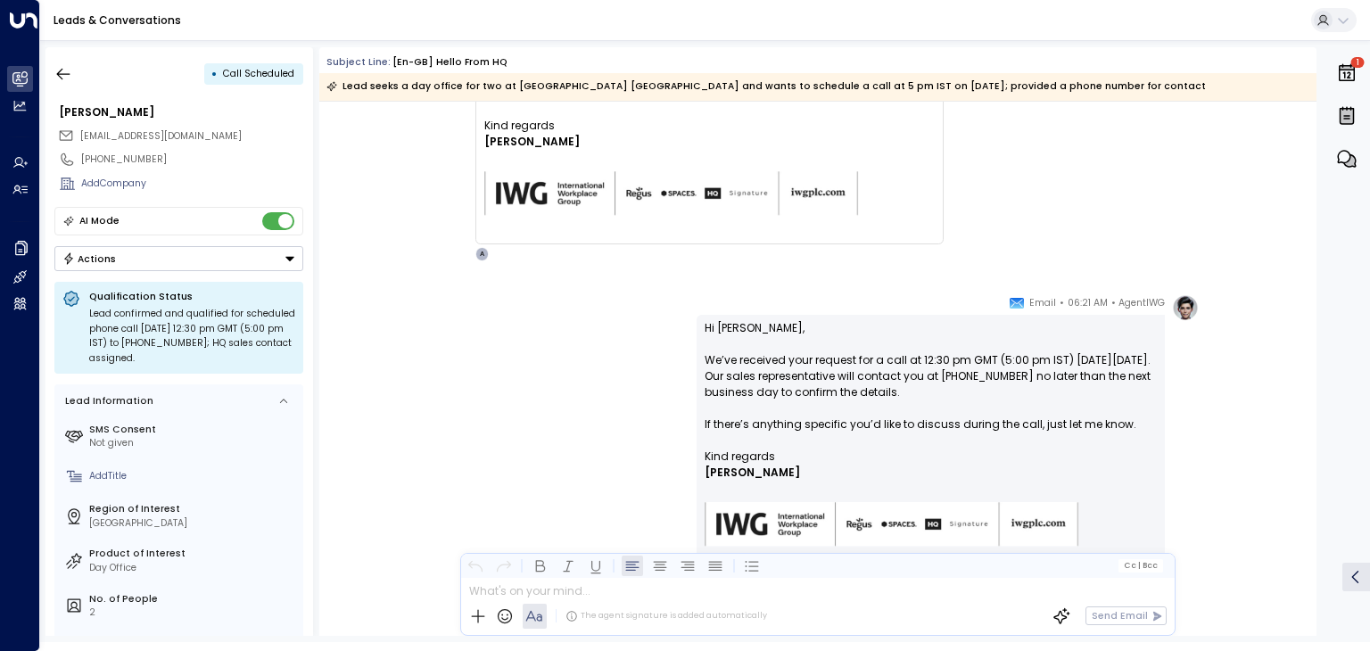
scroll to position [2898, 0]
